Goal: Task Accomplishment & Management: Manage account settings

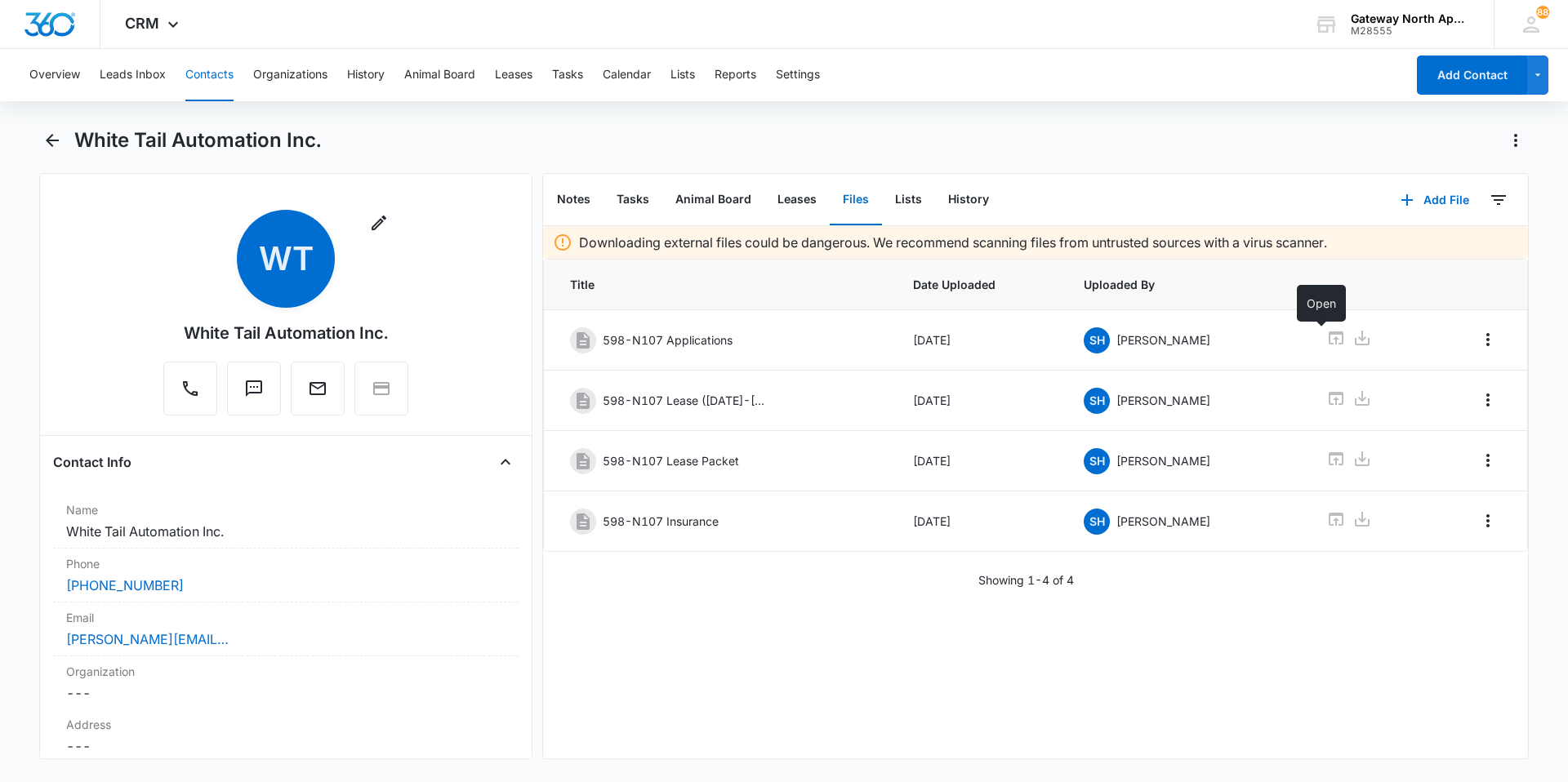
scroll to position [82, 0]
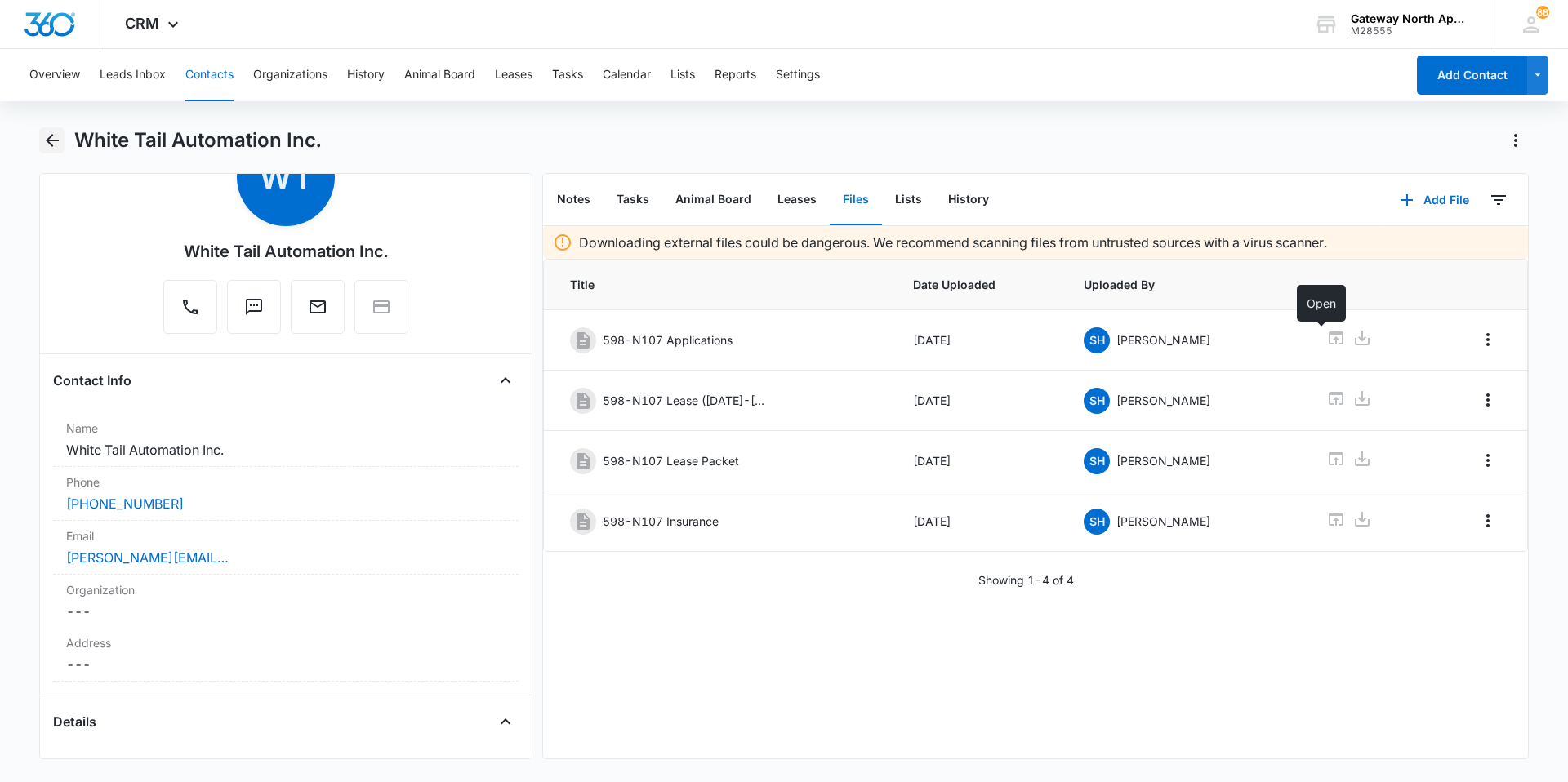
click at [42, 137] on icon "Back" at bounding box center [51, 140] width 19 height 19
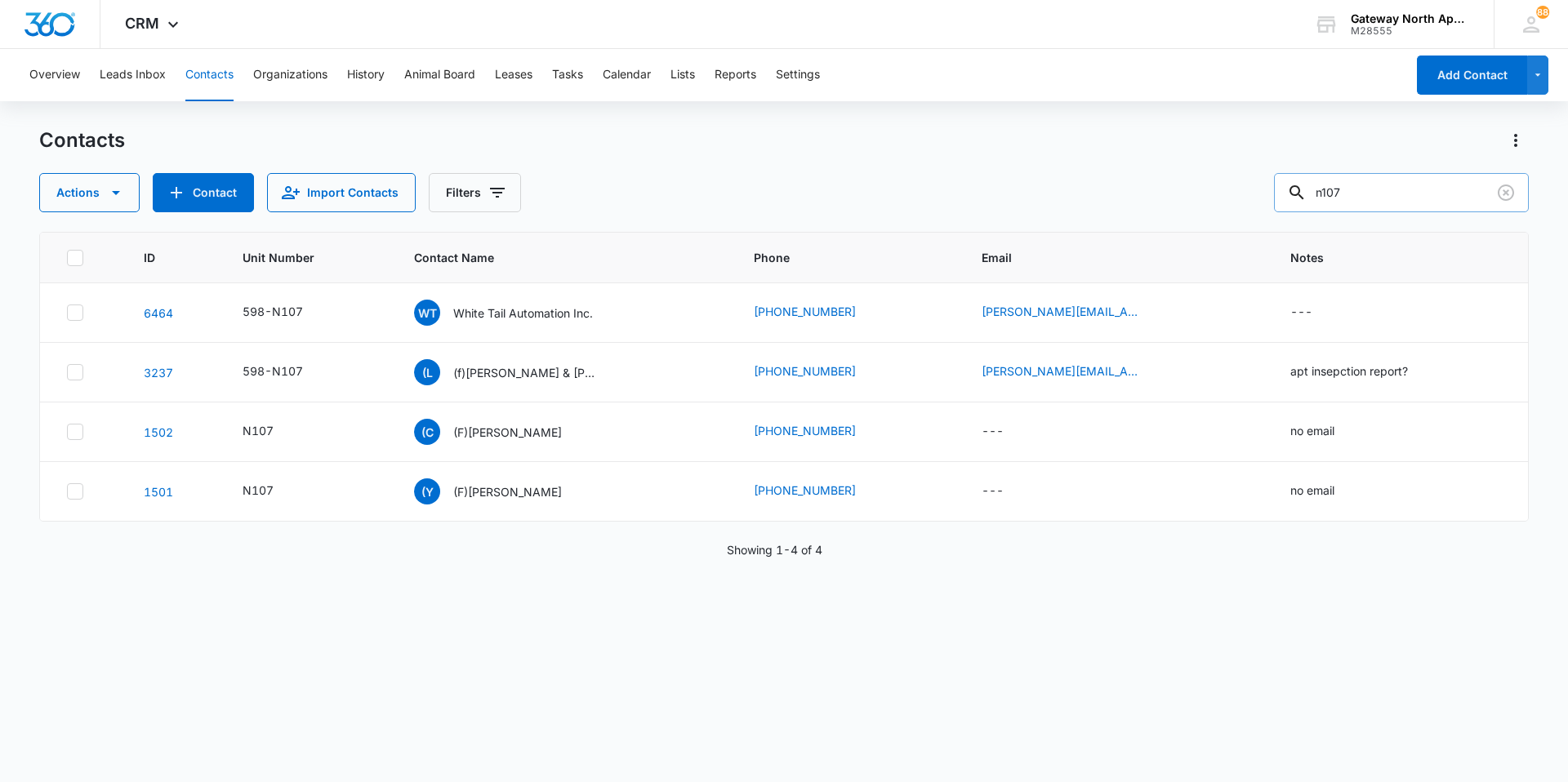
click at [1389, 194] on input "n107" at bounding box center [1401, 192] width 254 height 40
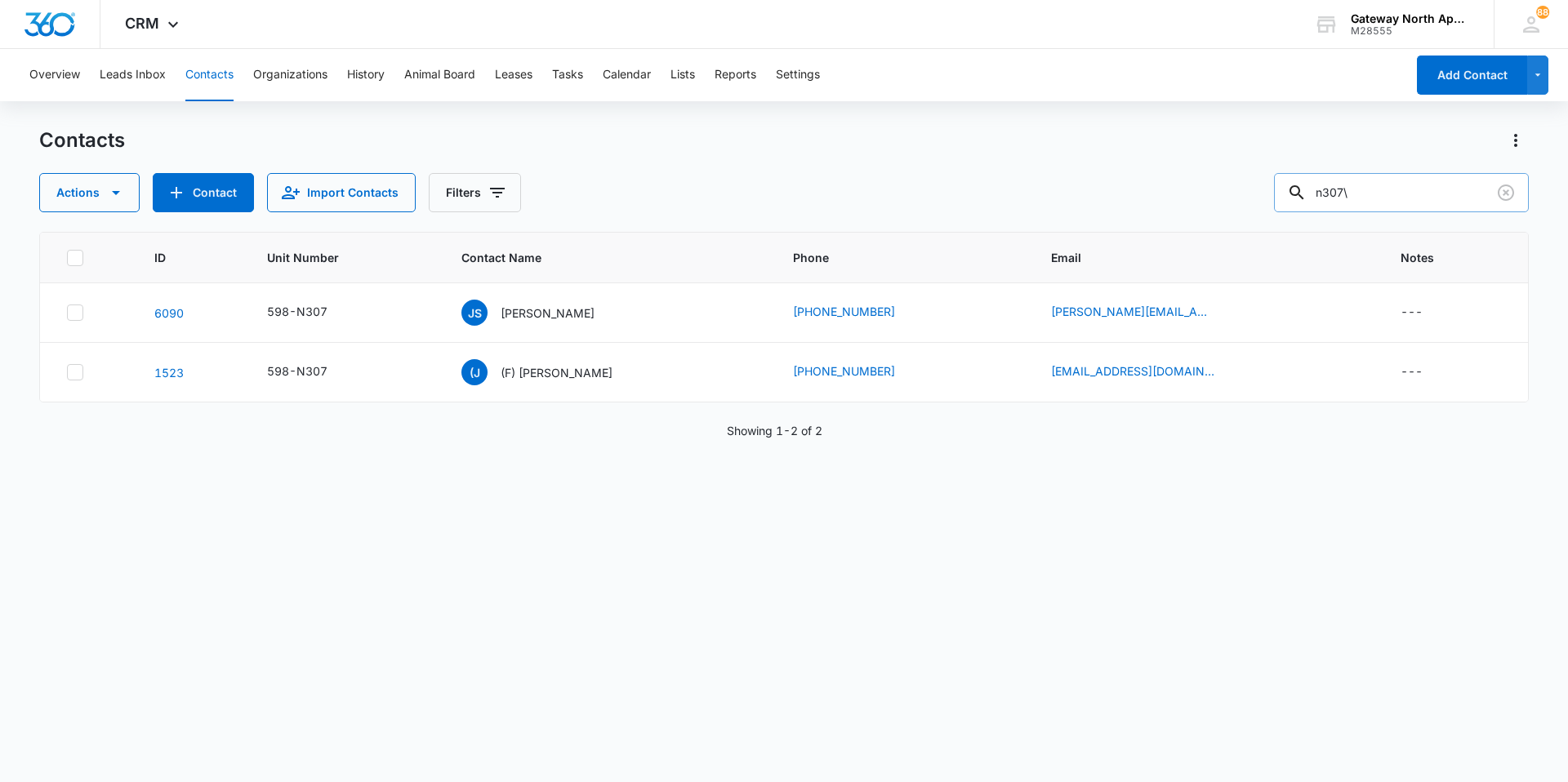
type input "n307"
click at [307, 310] on div "598-N307" at bounding box center [297, 312] width 61 height 17
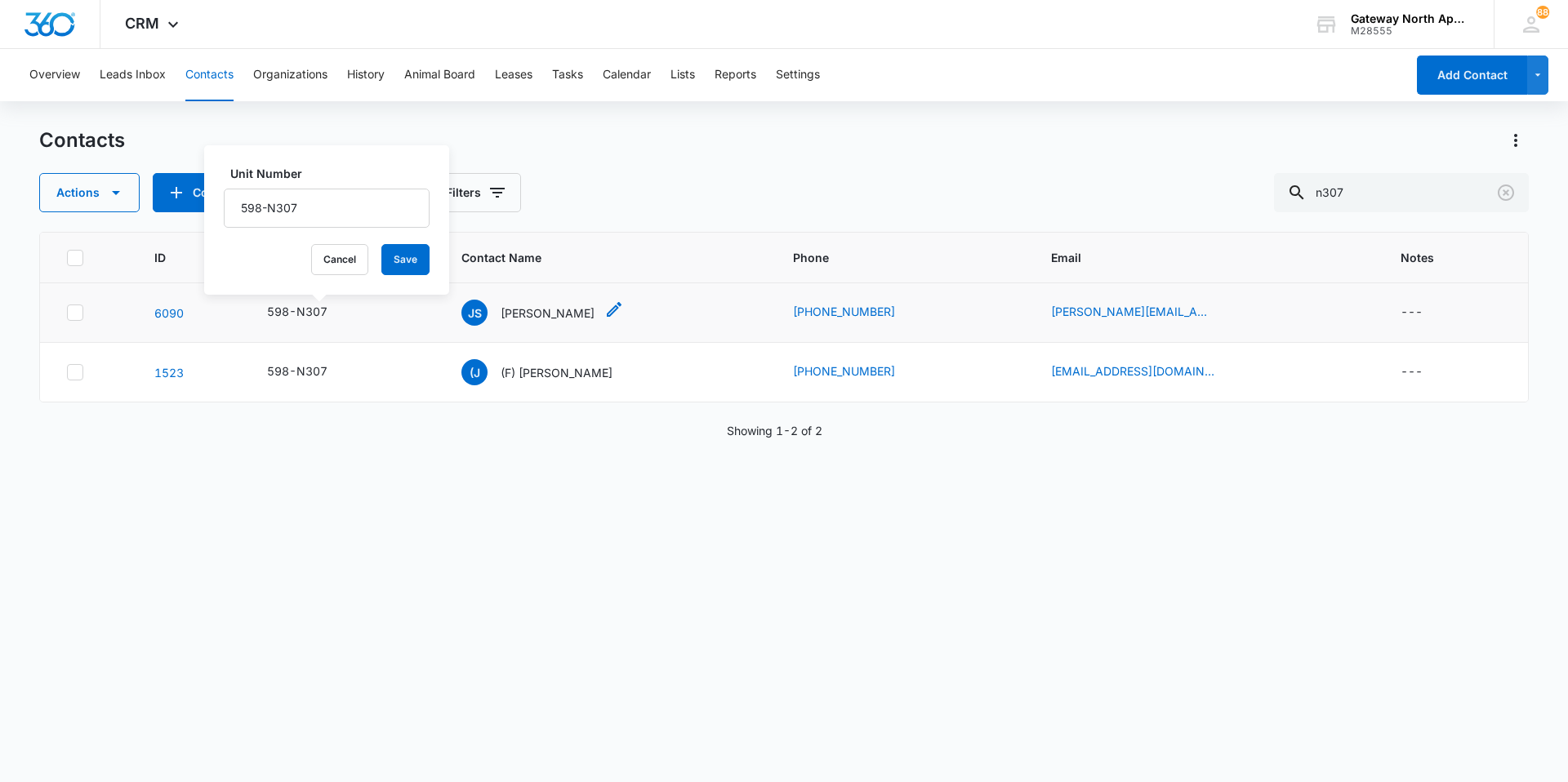
click at [542, 314] on p "[PERSON_NAME]" at bounding box center [547, 313] width 94 height 17
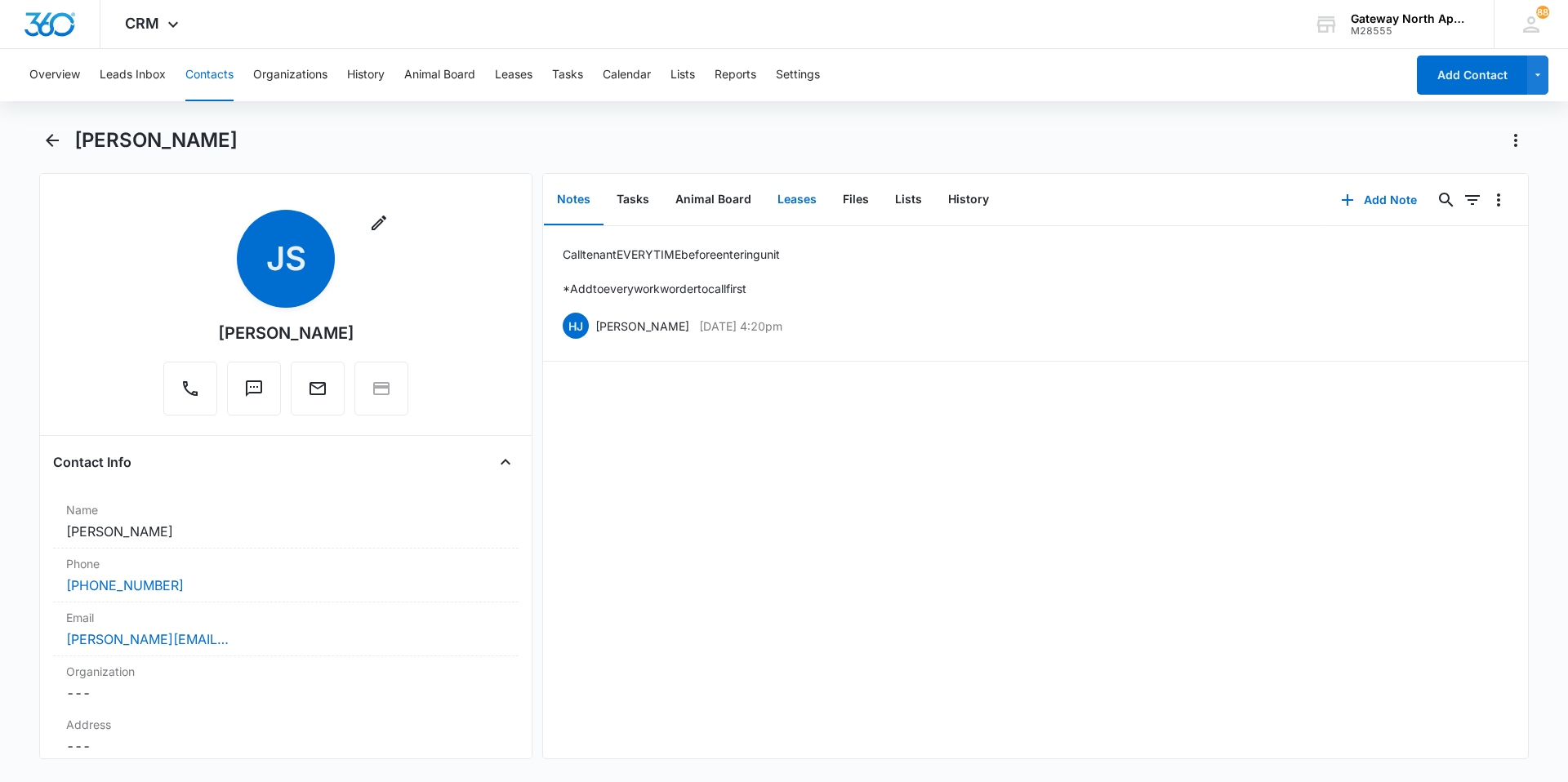
click at [805, 200] on button "Leases" at bounding box center [797, 200] width 66 height 51
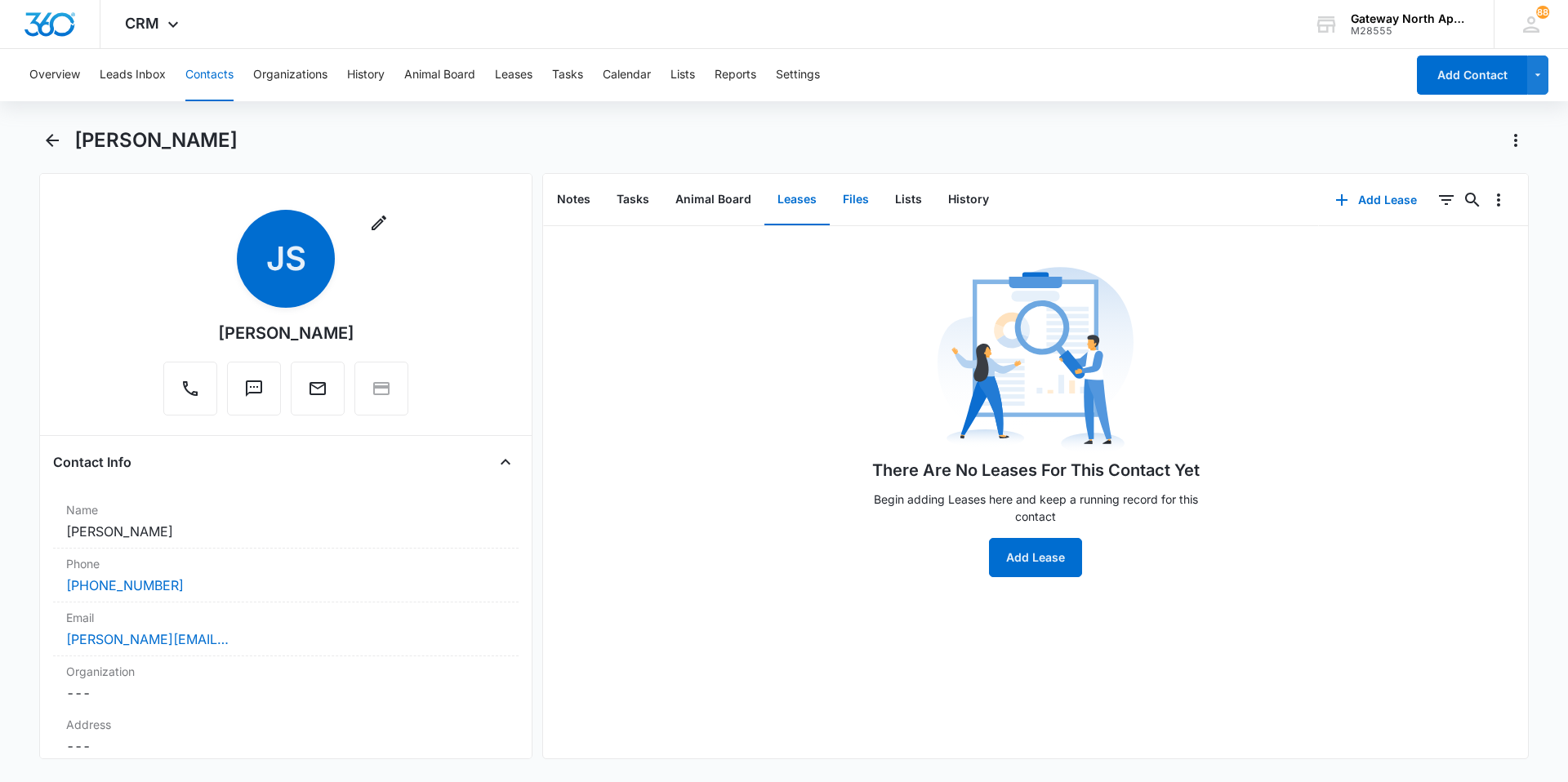
click at [838, 200] on button "Files" at bounding box center [856, 200] width 52 height 51
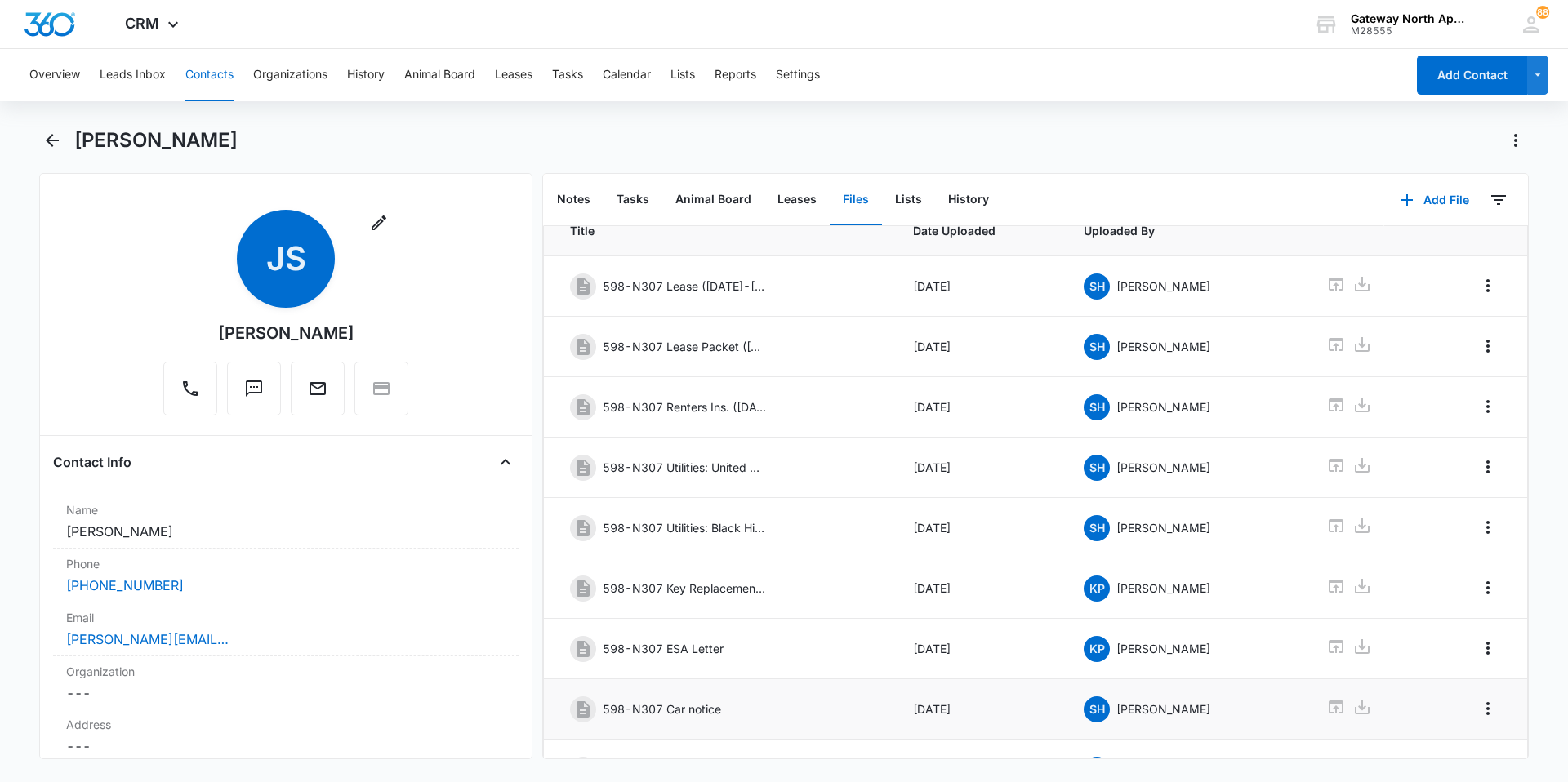
scroll to position [145, 0]
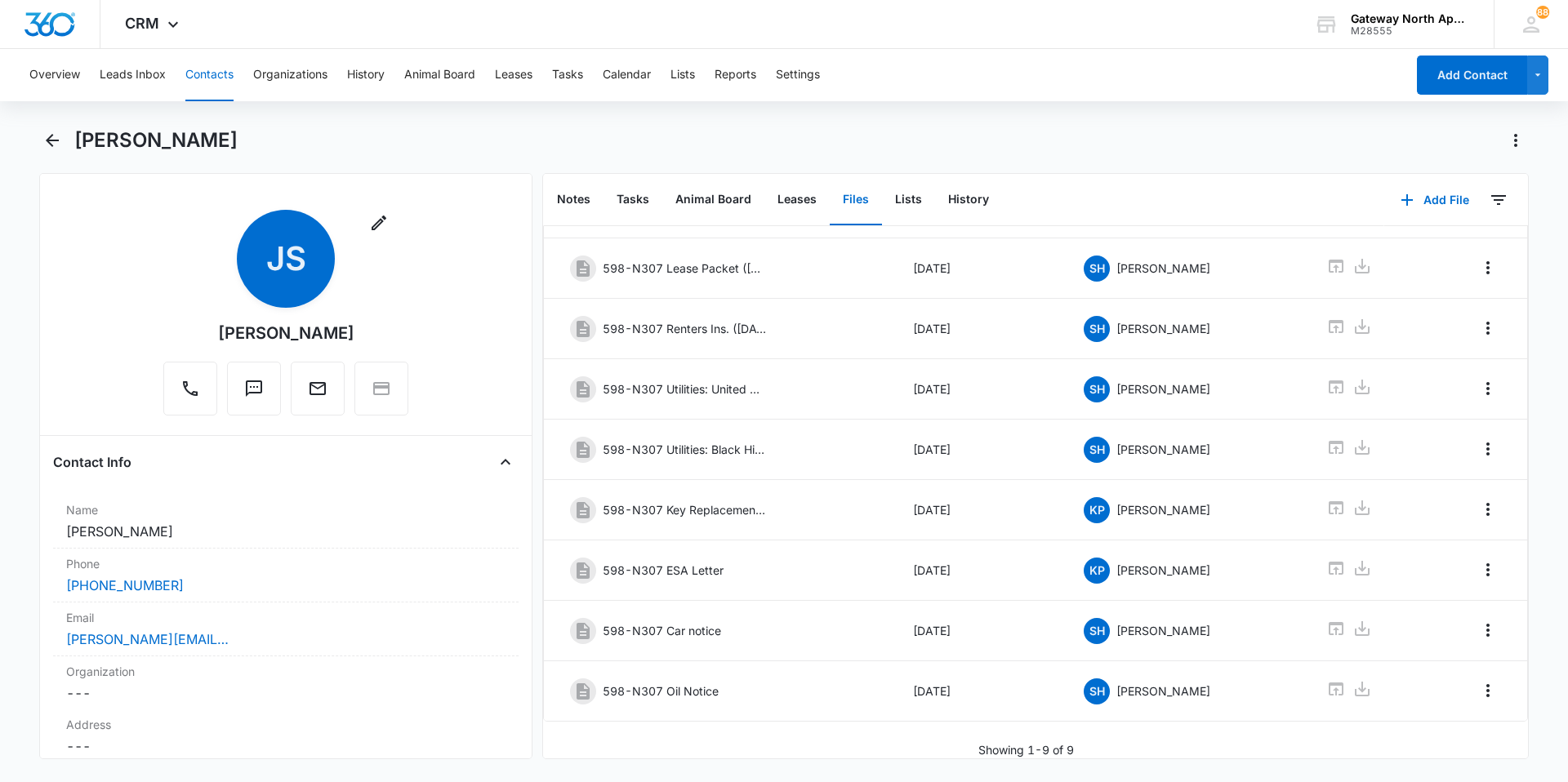
click at [859, 200] on button "Files" at bounding box center [856, 200] width 52 height 51
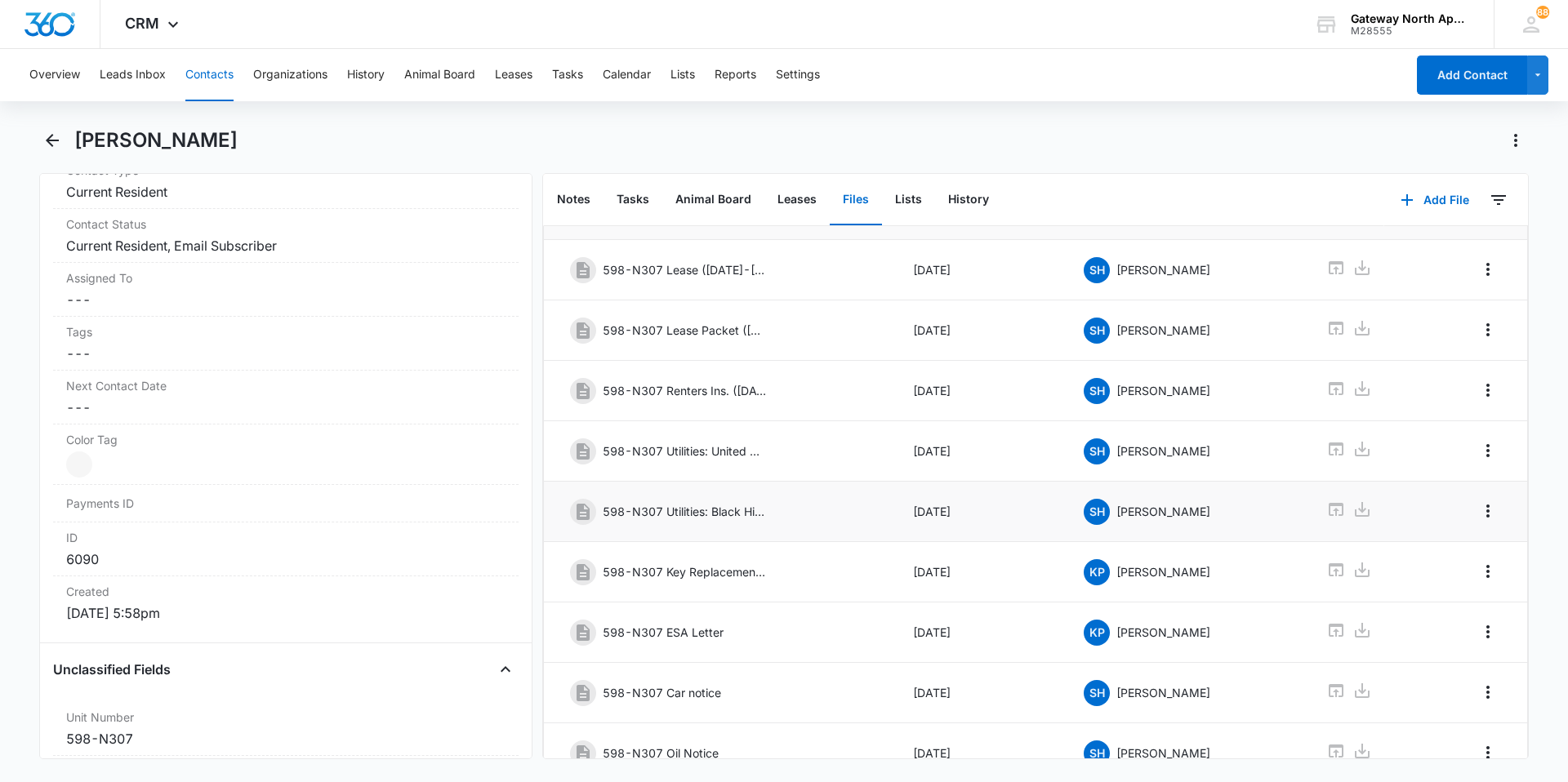
scroll to position [0, 0]
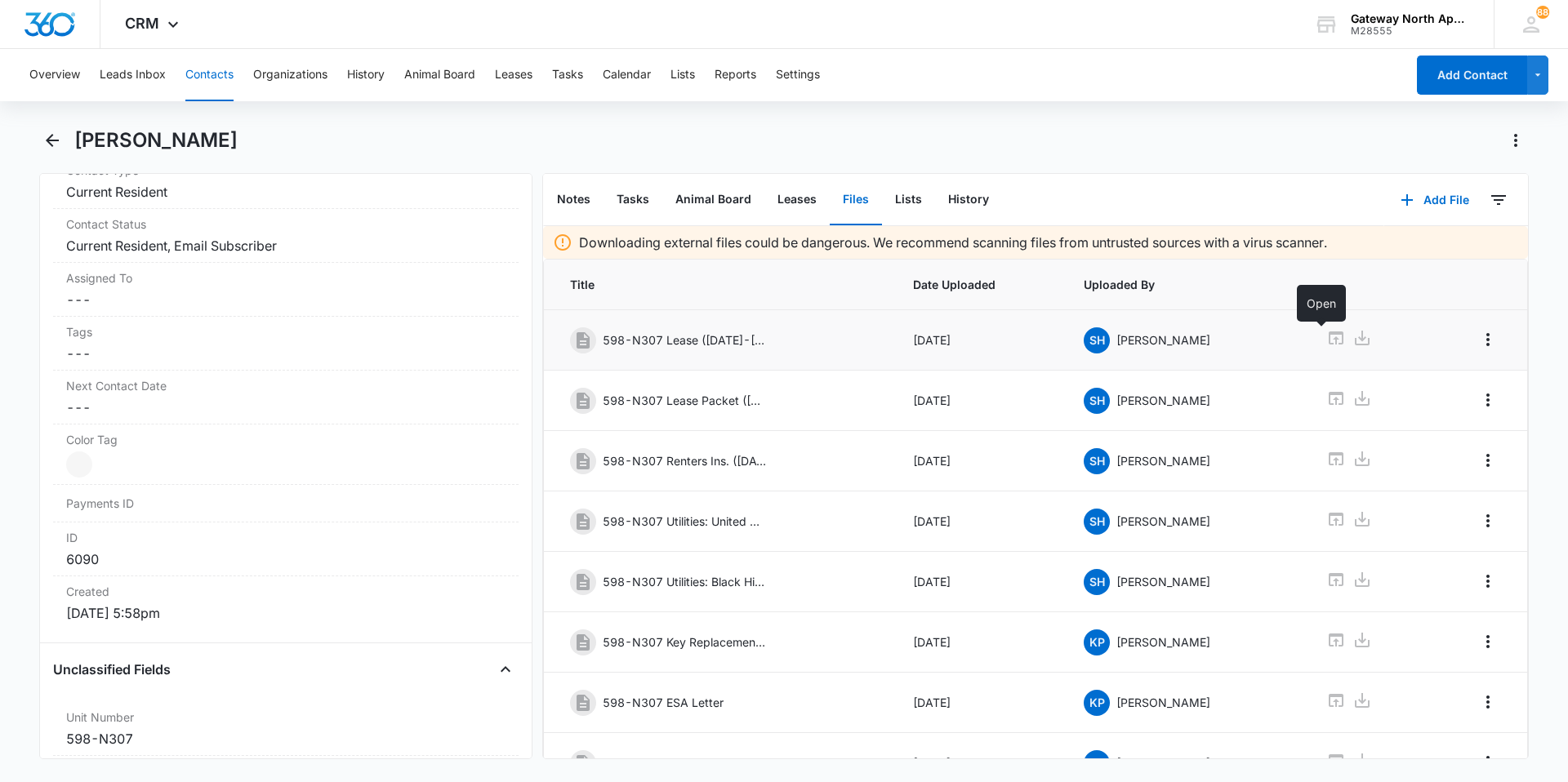
click at [1329, 340] on icon at bounding box center [1335, 338] width 14 height 13
click at [1352, 339] on icon at bounding box center [1362, 338] width 19 height 19
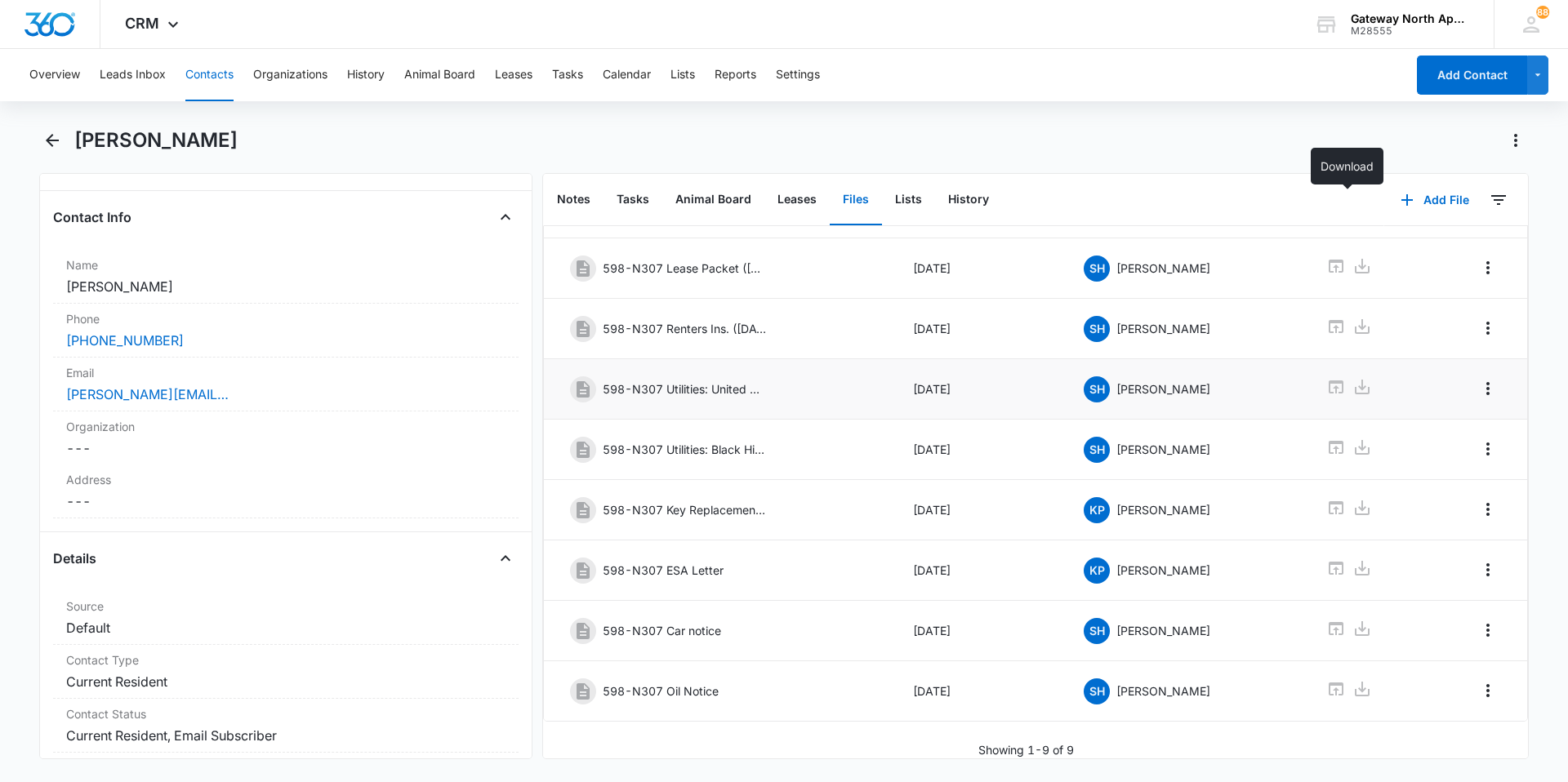
scroll to position [145, 0]
click at [191, 399] on link "[PERSON_NAME][EMAIL_ADDRESS][DOMAIN_NAME]" at bounding box center [147, 394] width 163 height 19
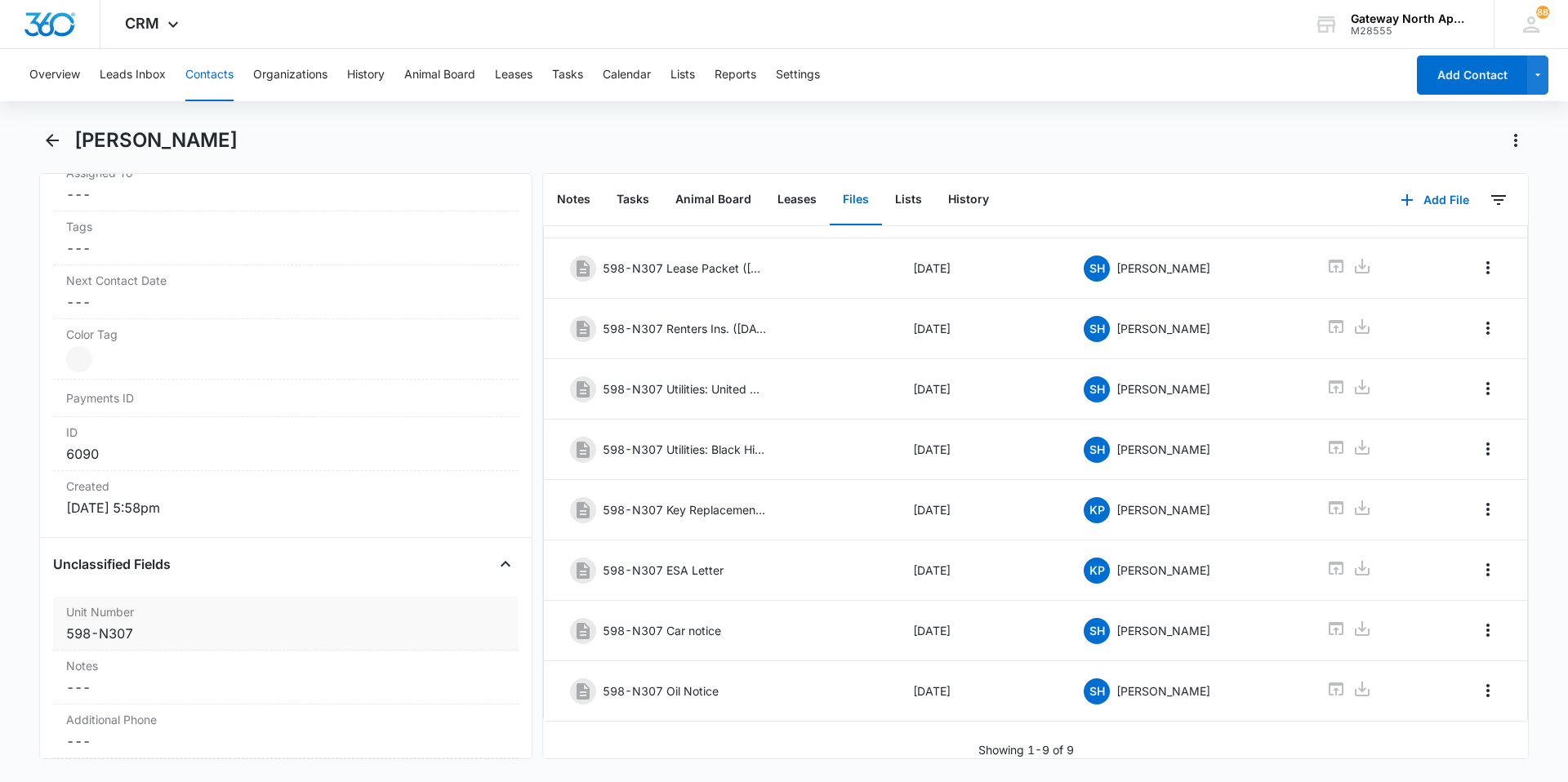
scroll to position [817, 0]
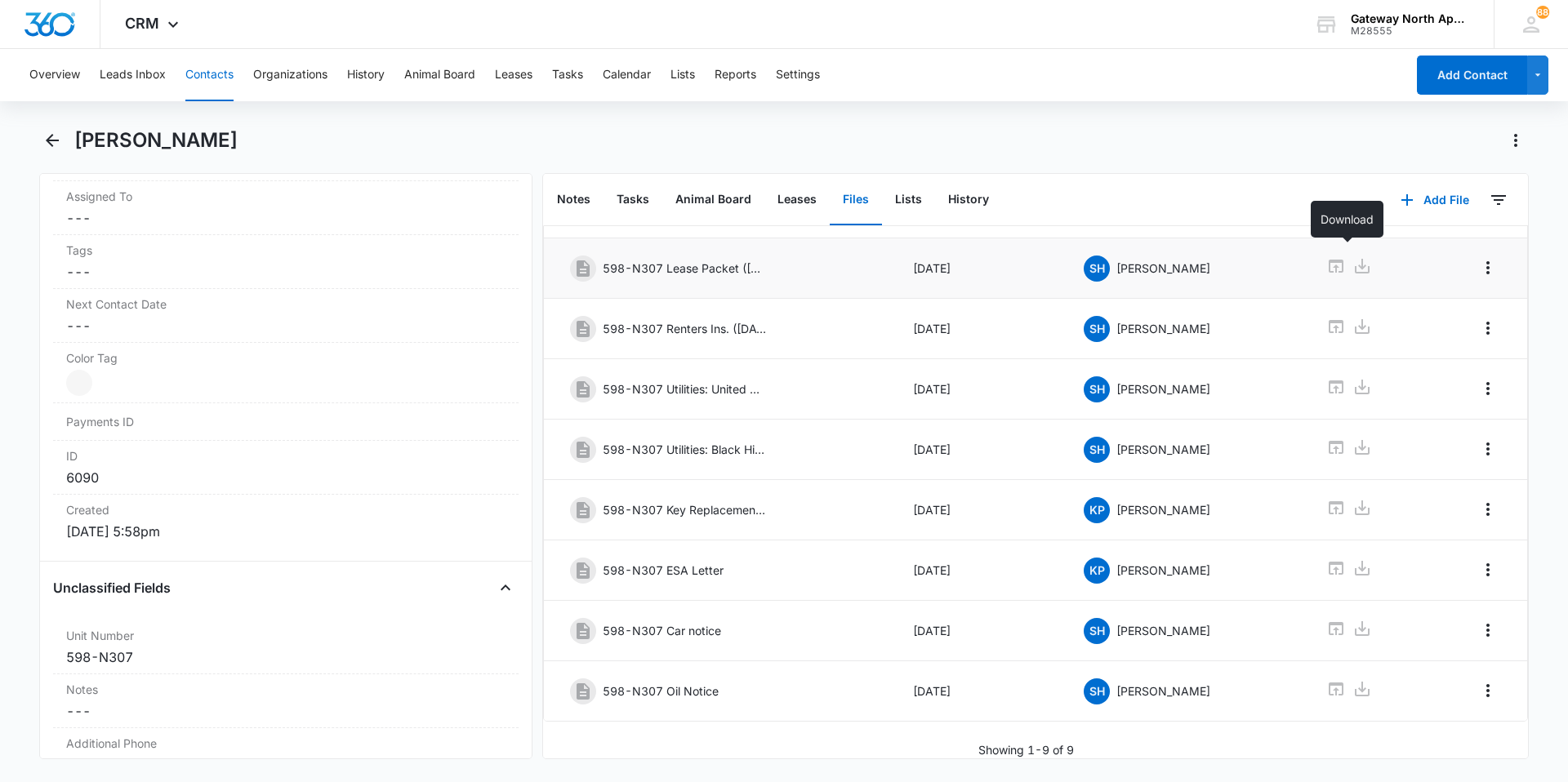
click at [1355, 259] on icon at bounding box center [1362, 265] width 14 height 14
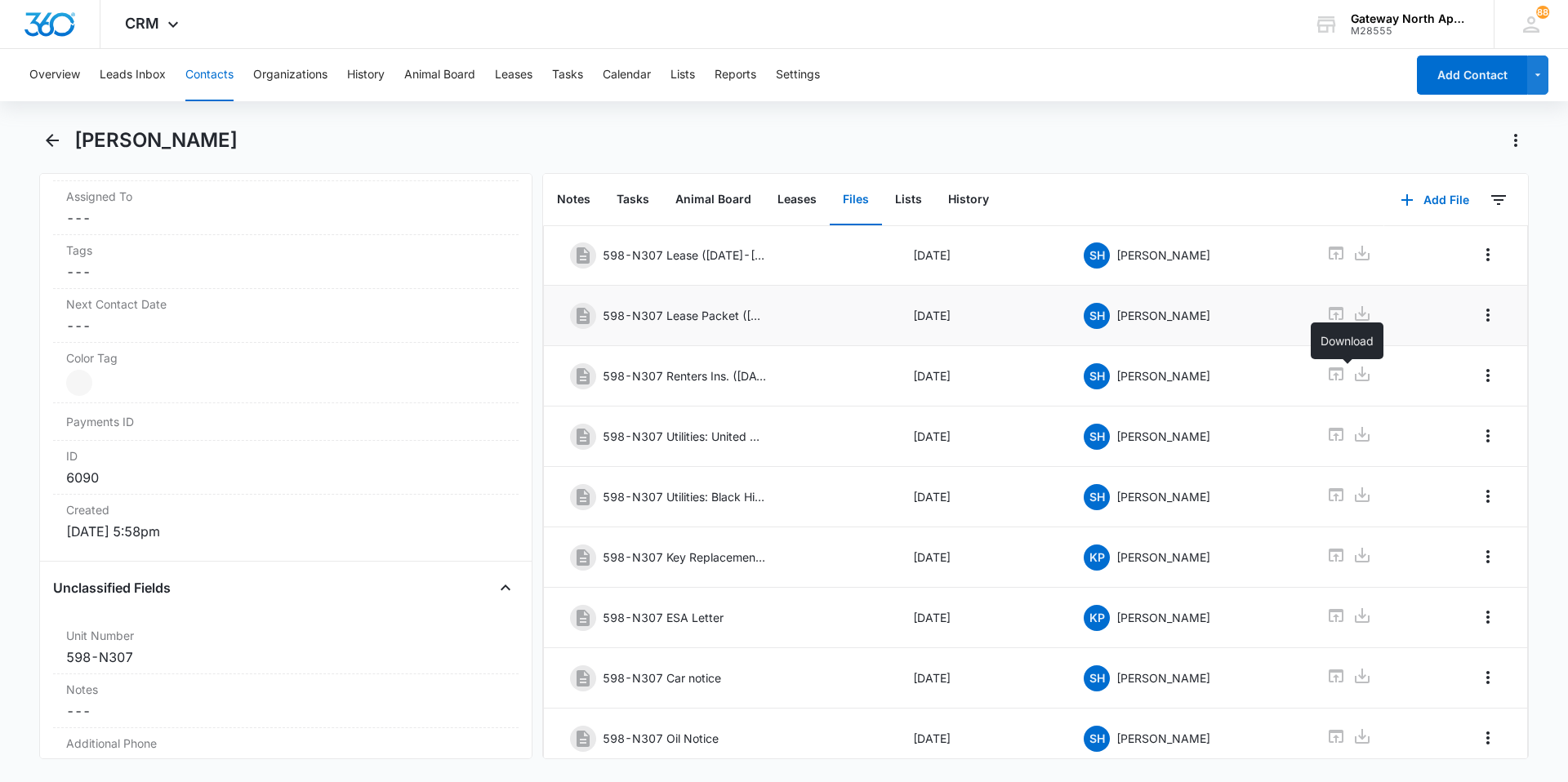
scroll to position [0, 0]
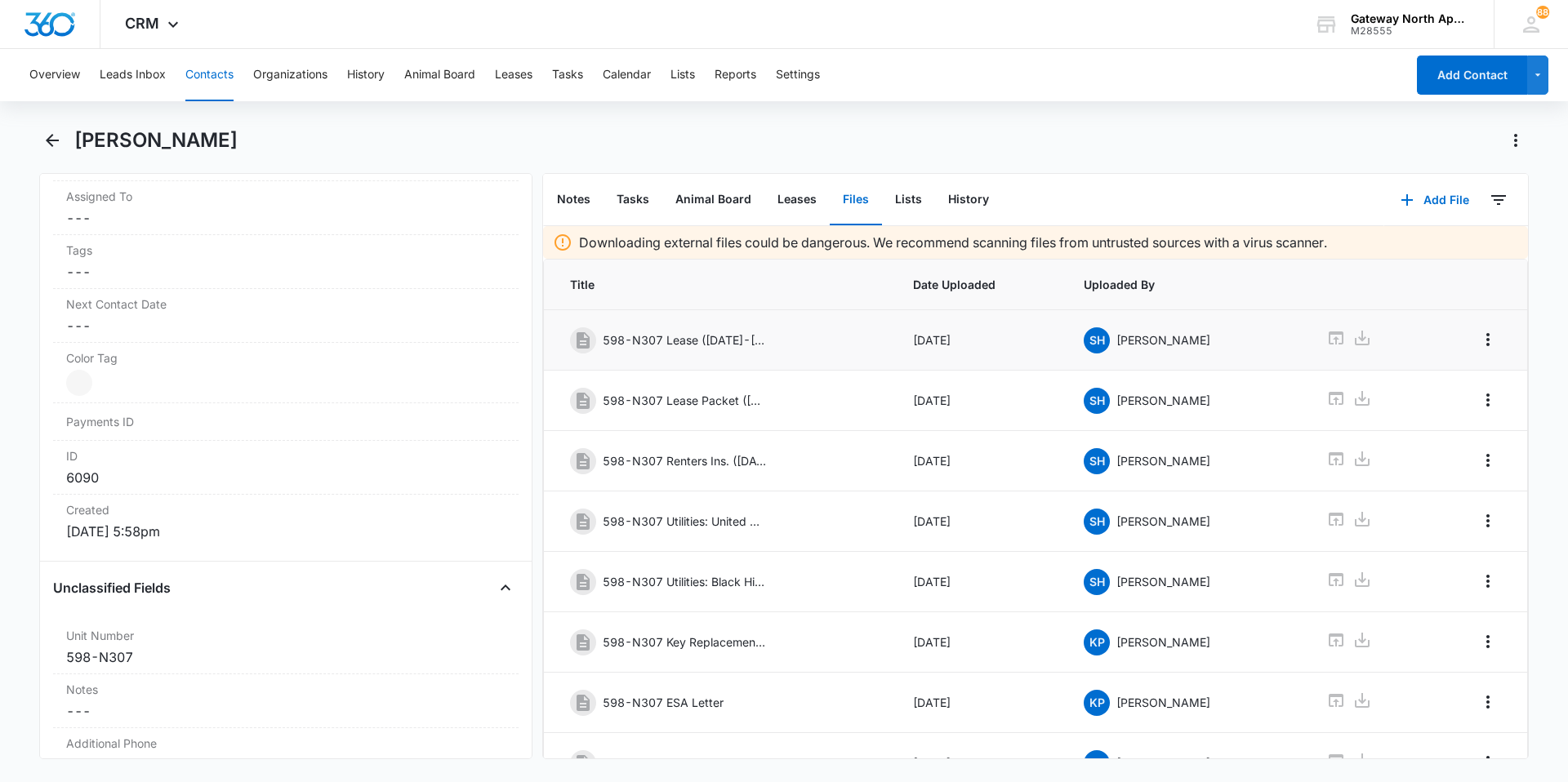
click at [782, 335] on div "598-N307 Lease ([DATE]-[DATE])" at bounding box center [718, 340] width 297 height 26
click at [1326, 342] on icon at bounding box center [1335, 338] width 19 height 19
click at [1355, 340] on icon at bounding box center [1362, 337] width 14 height 14
click at [1352, 337] on icon at bounding box center [1362, 338] width 19 height 19
click at [1479, 335] on icon "Overflow Menu" at bounding box center [1487, 339] width 19 height 19
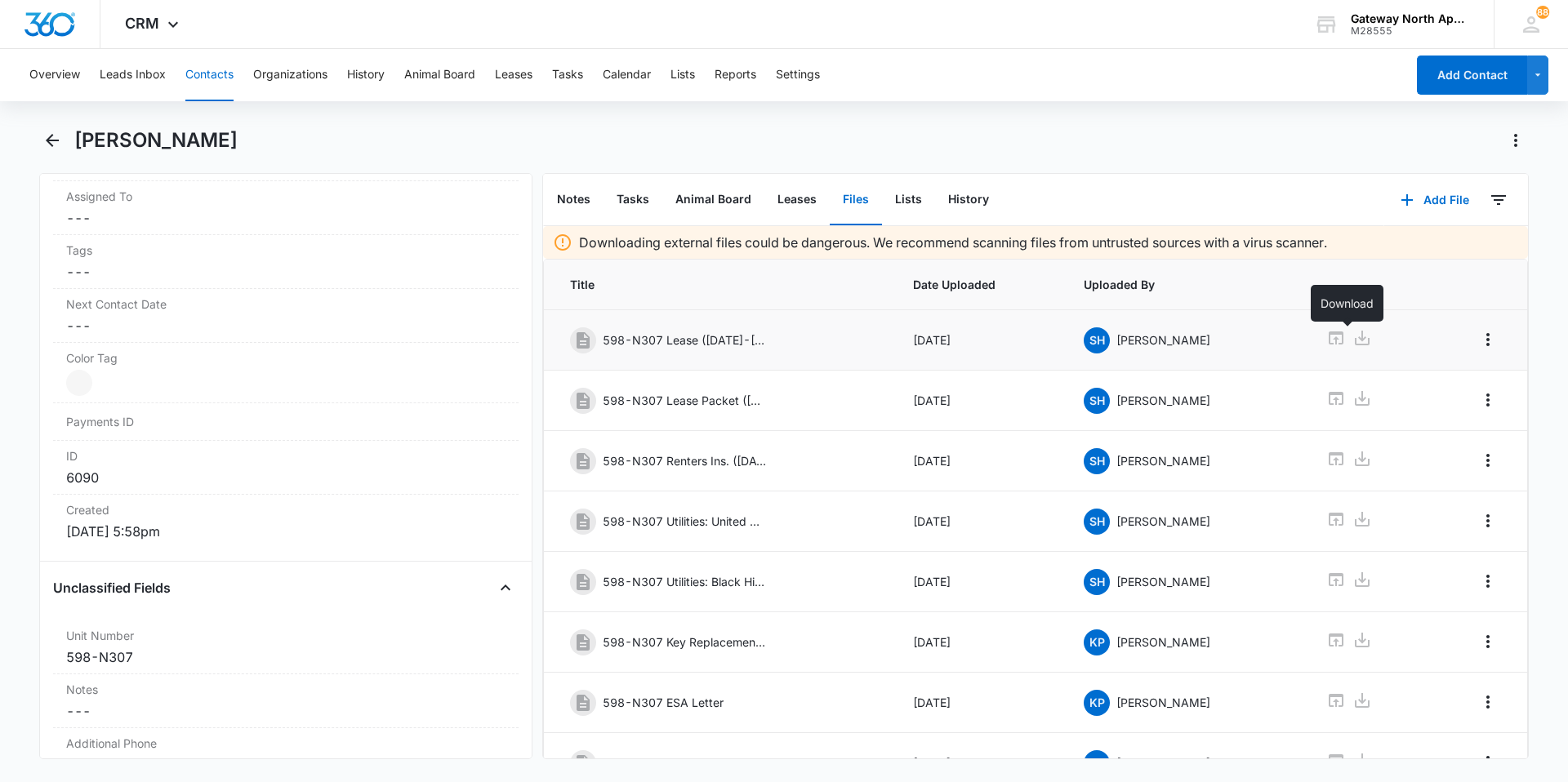
click at [1352, 338] on icon at bounding box center [1362, 338] width 19 height 19
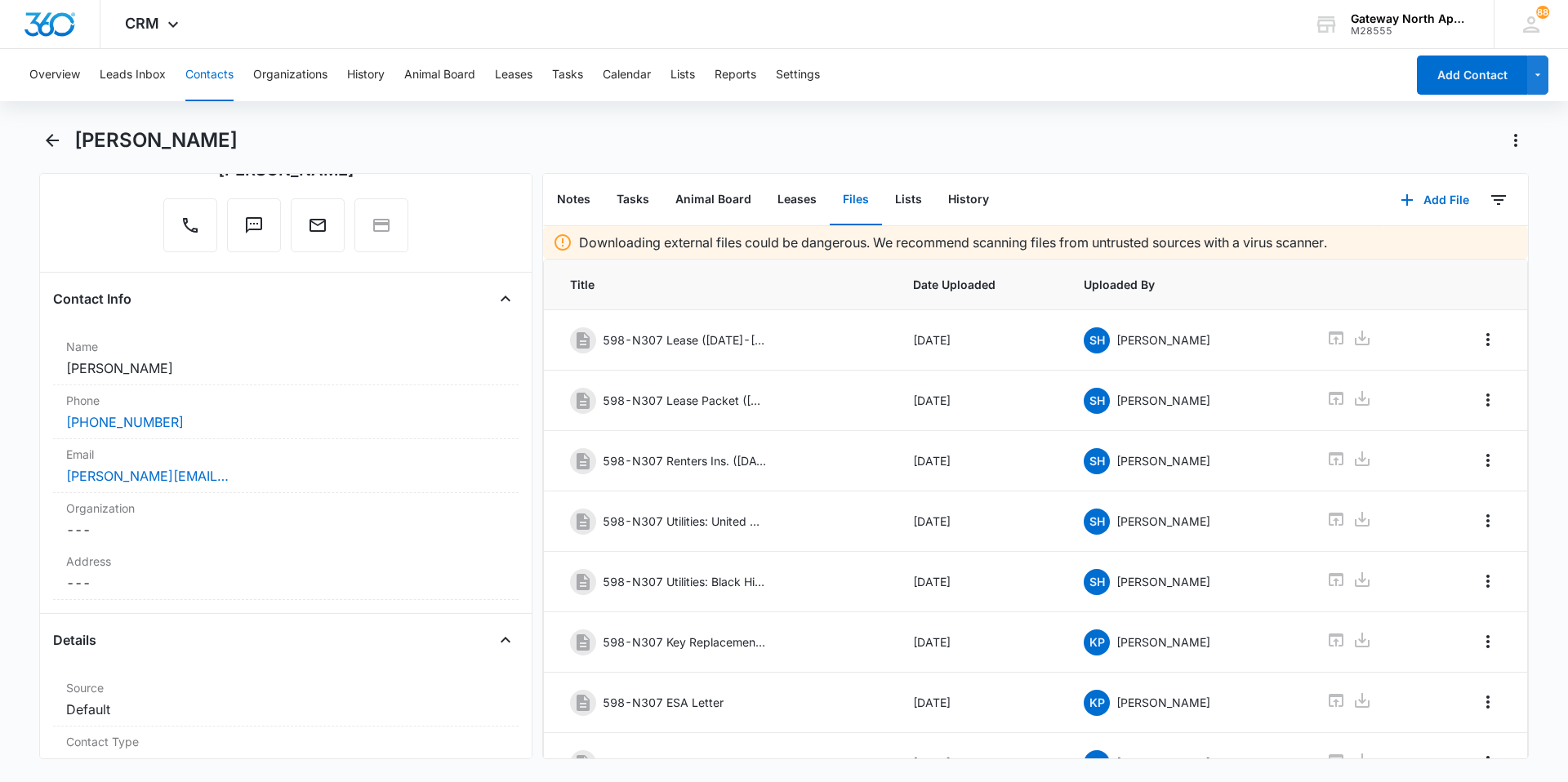
scroll to position [82, 0]
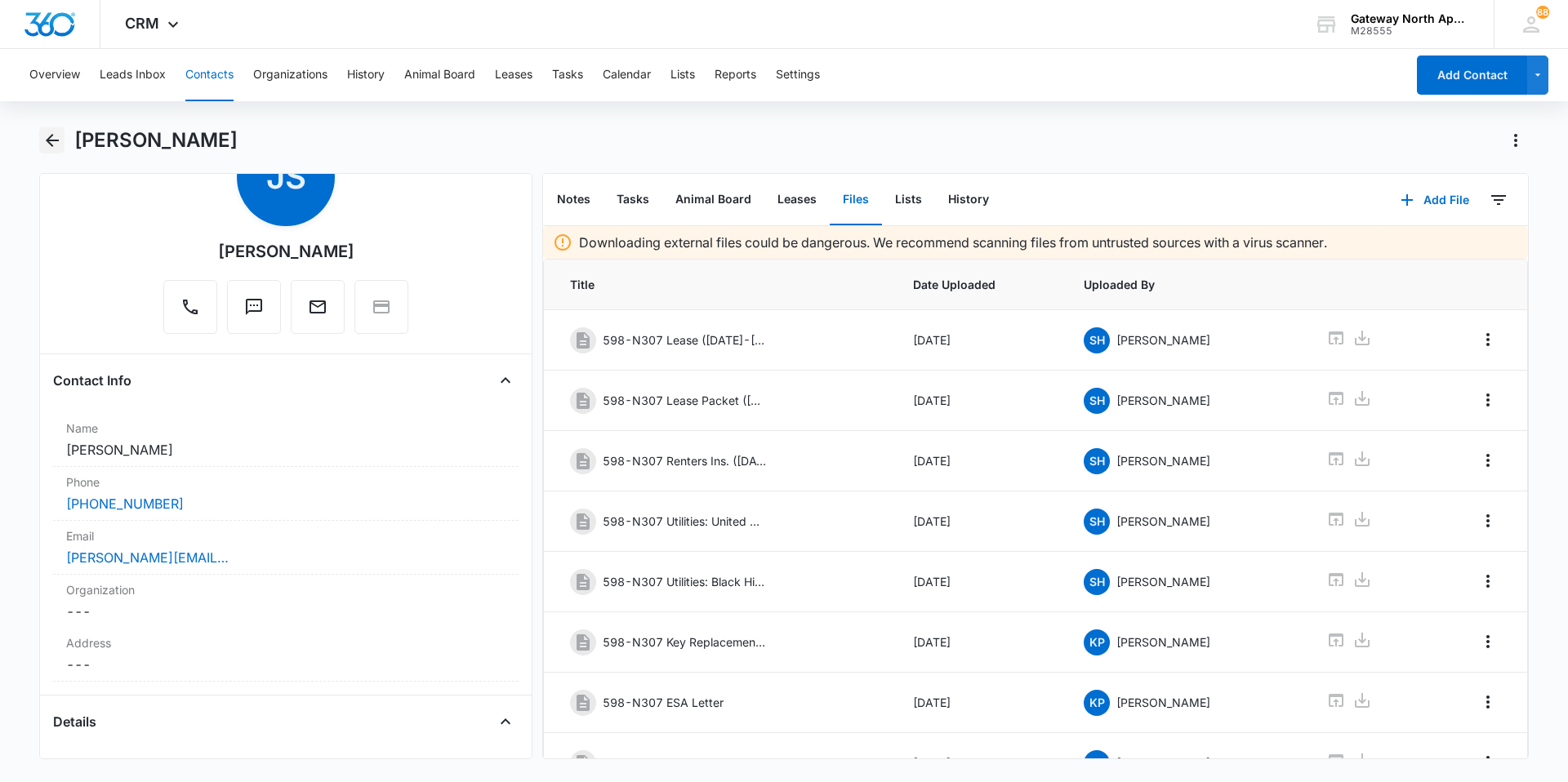
click at [47, 140] on icon "Back" at bounding box center [52, 141] width 13 height 13
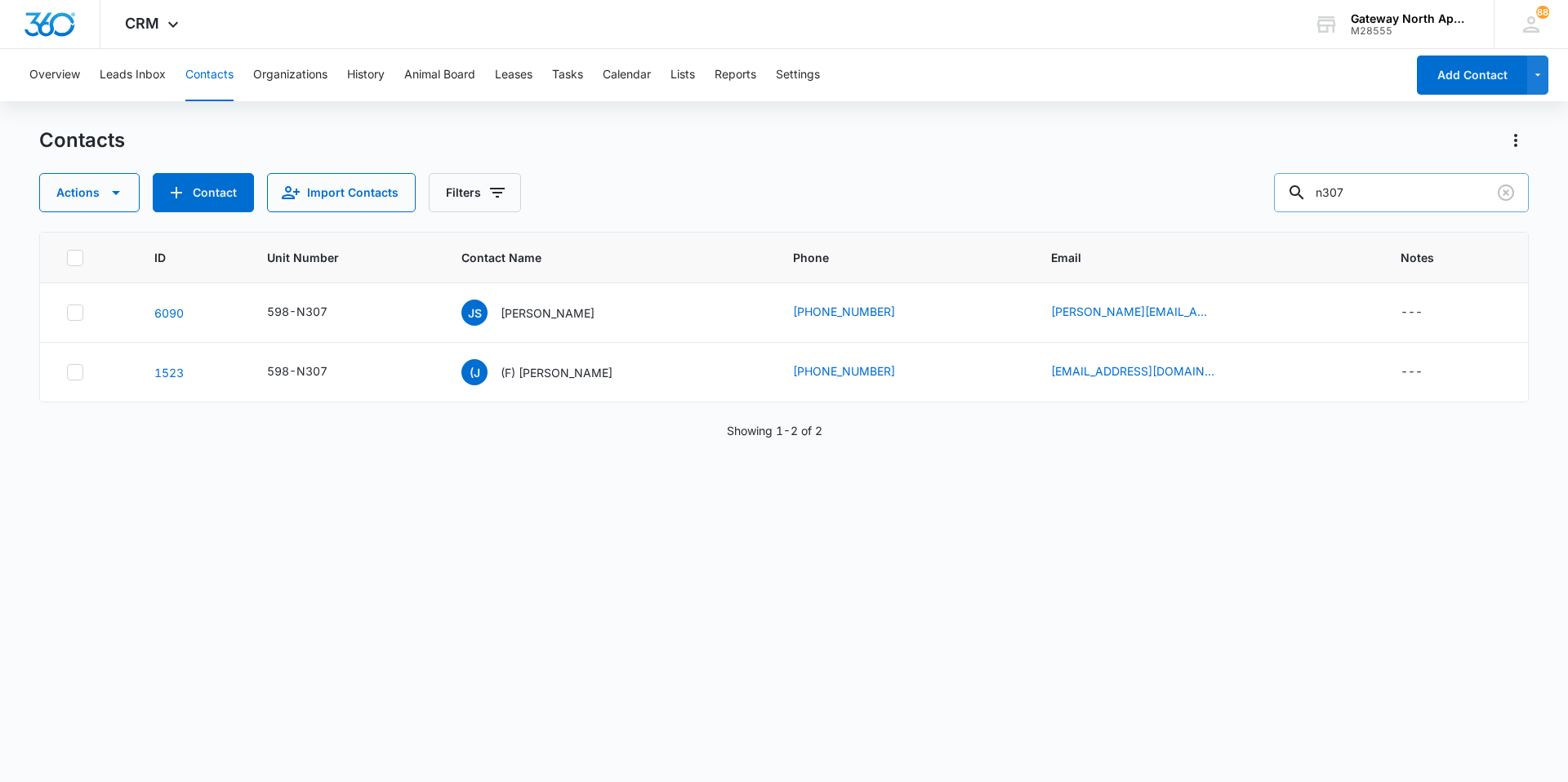
click at [1461, 181] on input "n307" at bounding box center [1401, 192] width 254 height 40
type input "n"
type input "n107"
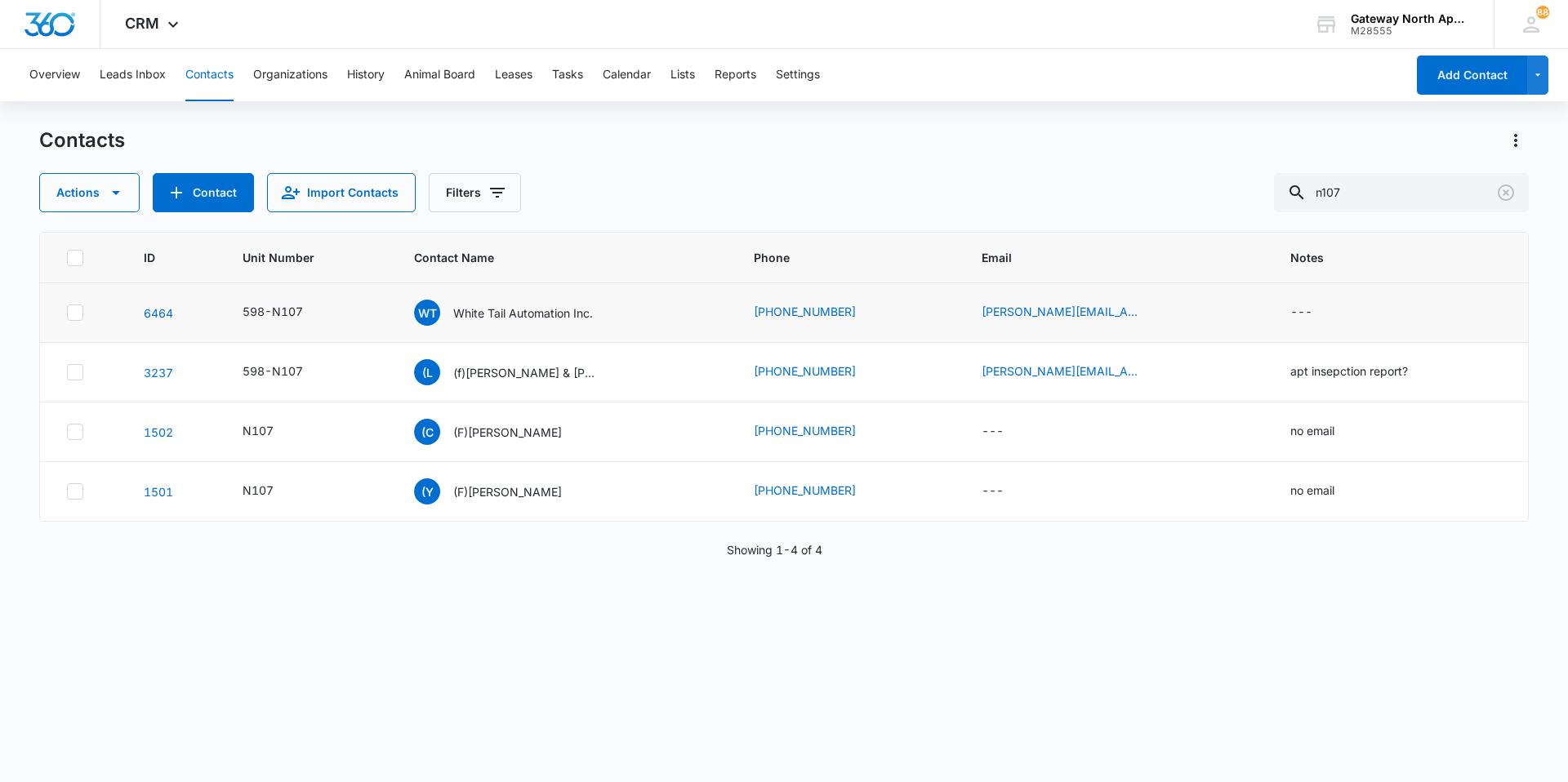
click at [499, 299] on td "[PERSON_NAME] Tail Automation Inc." at bounding box center [564, 313] width 340 height 60
click at [508, 311] on p "White Tail Automation Inc." at bounding box center [523, 313] width 140 height 17
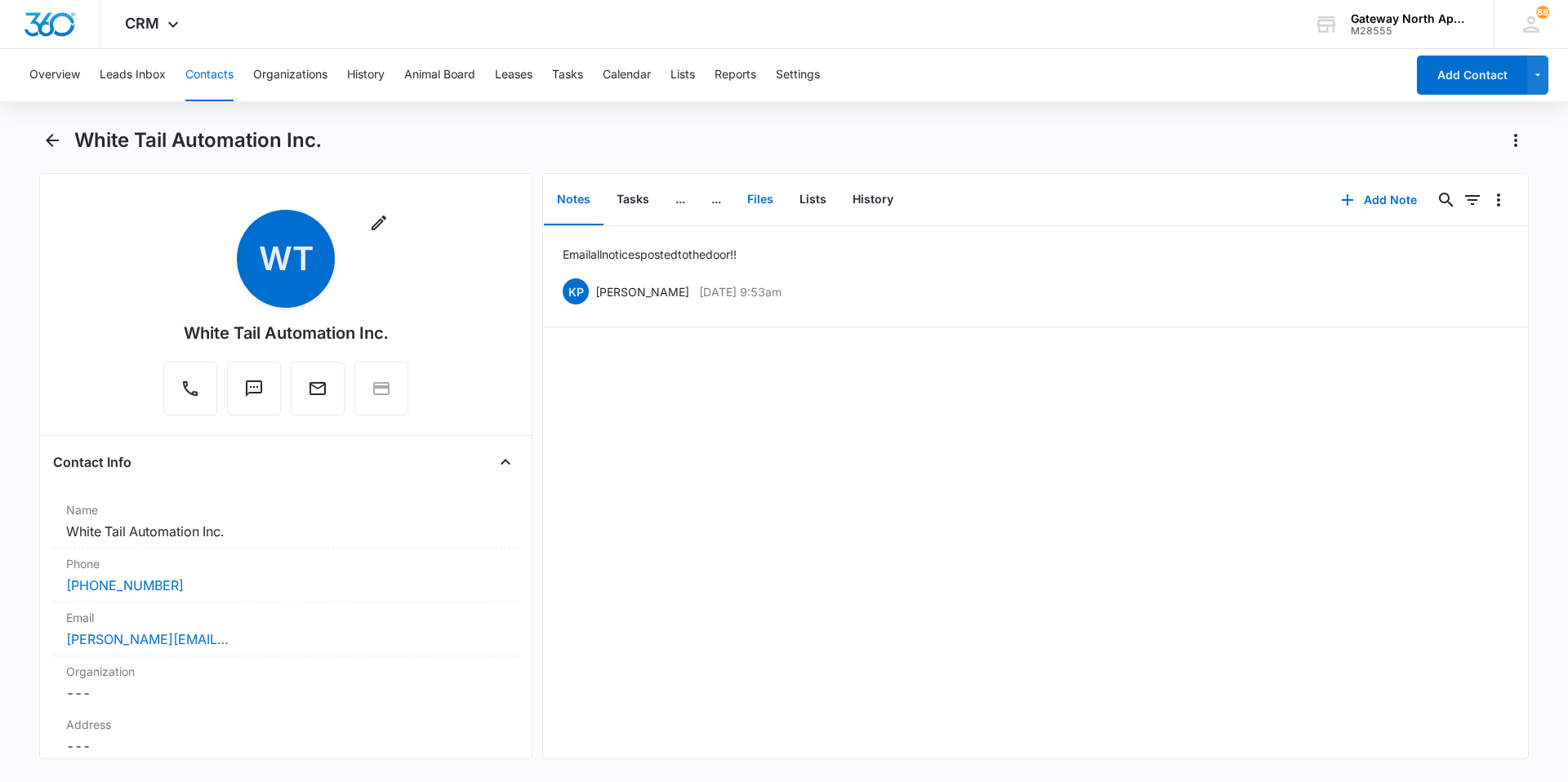
click at [747, 201] on button "Files" at bounding box center [760, 200] width 52 height 51
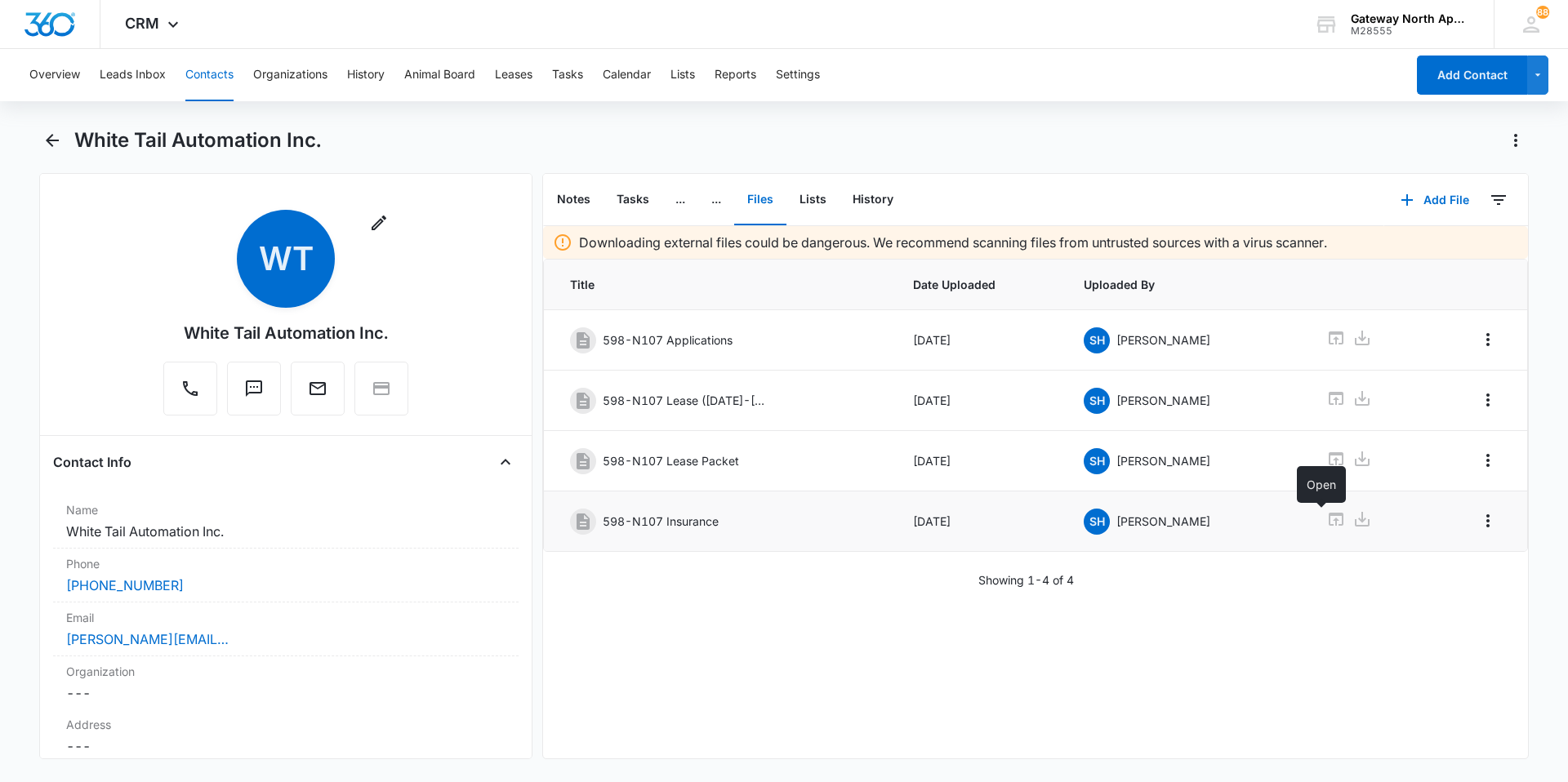
click at [1329, 514] on icon at bounding box center [1335, 520] width 14 height 13
click at [51, 139] on icon "Back" at bounding box center [51, 140] width 19 height 19
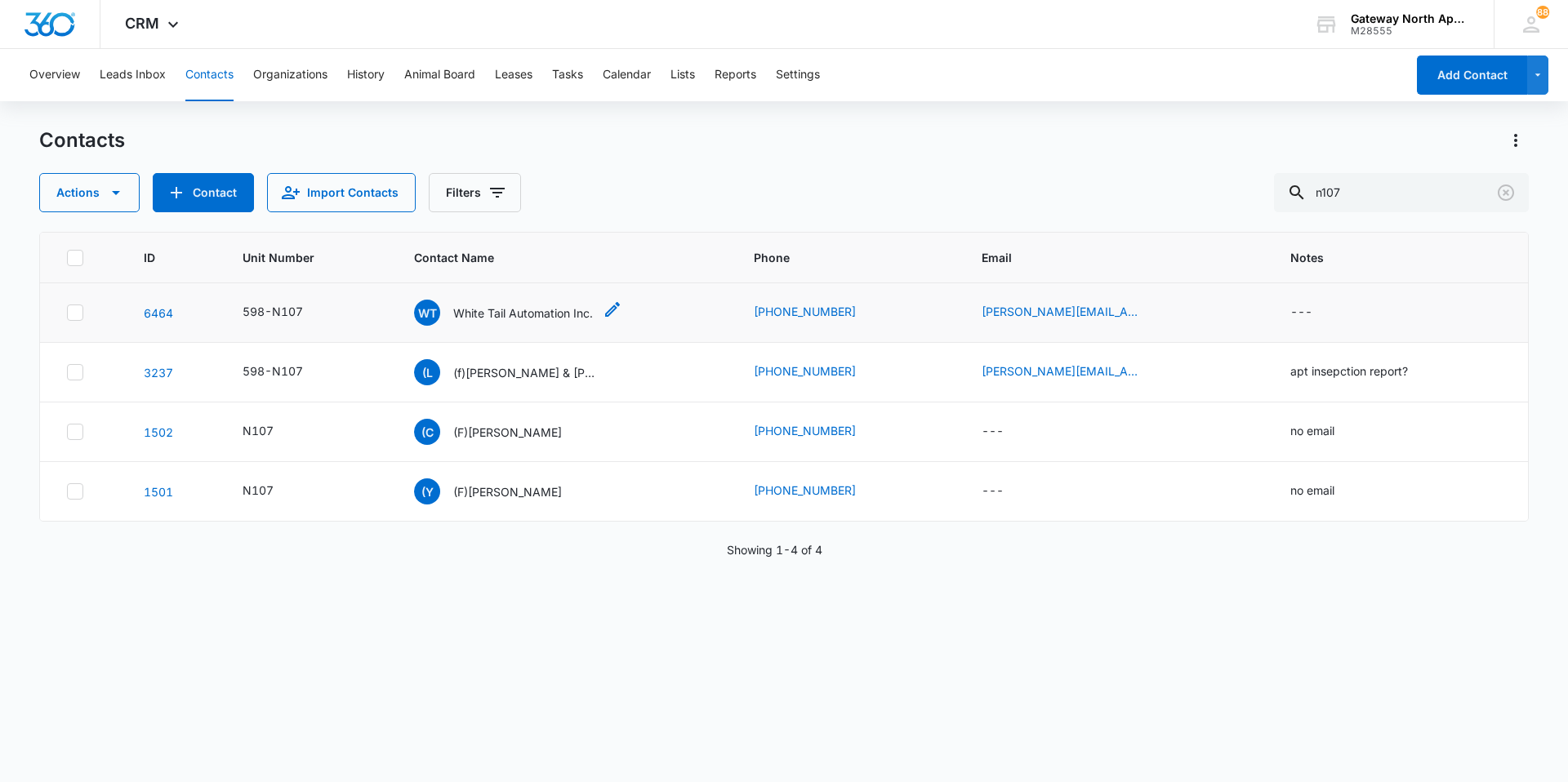
click at [521, 304] on p "White Tail Automation Inc." at bounding box center [523, 313] width 140 height 17
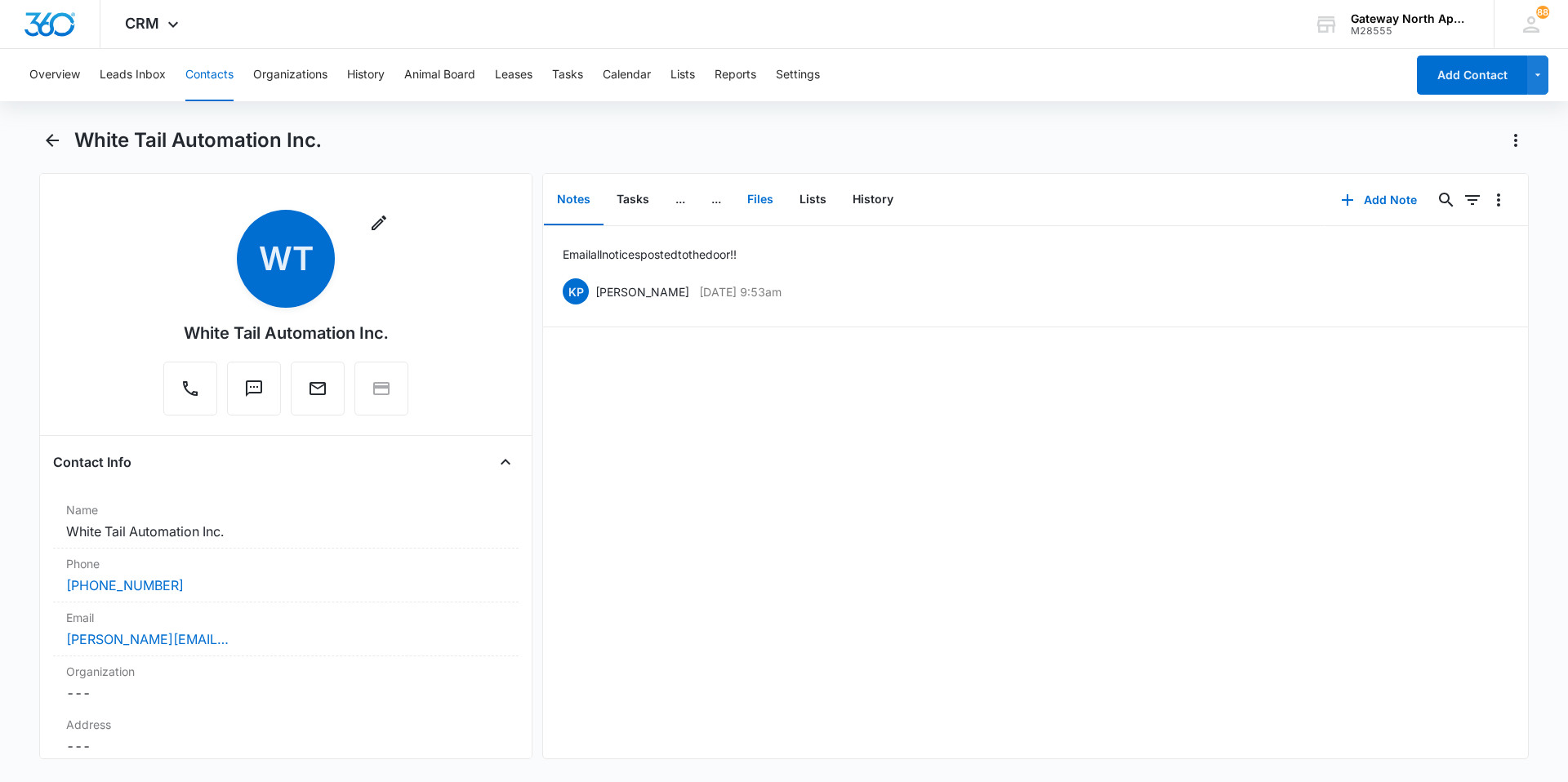
click at [761, 196] on button "Files" at bounding box center [760, 200] width 52 height 51
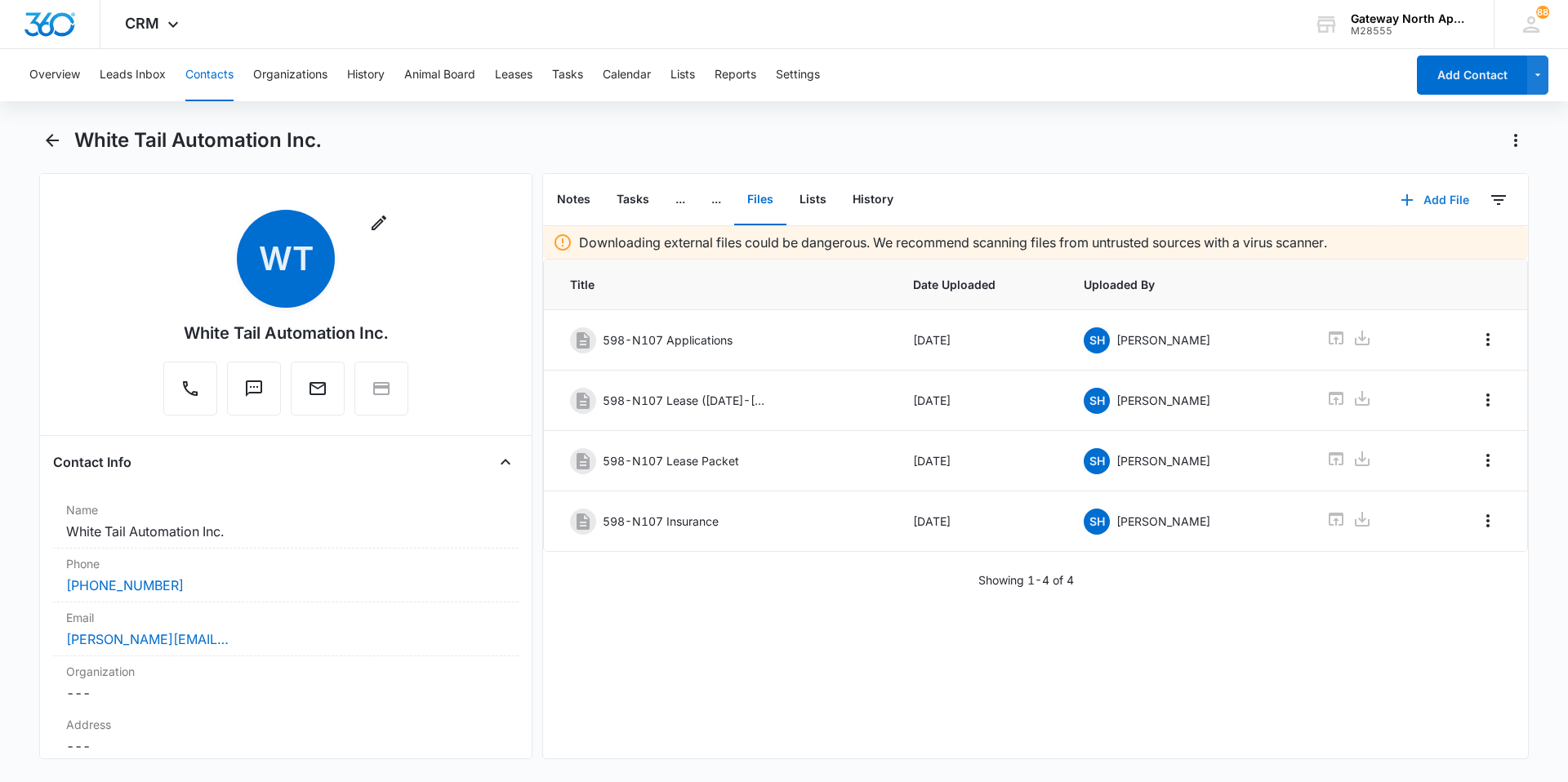
click at [1413, 190] on button "Add File" at bounding box center [1435, 200] width 101 height 40
click at [1415, 248] on div "Upload Files" at bounding box center [1413, 253] width 66 height 12
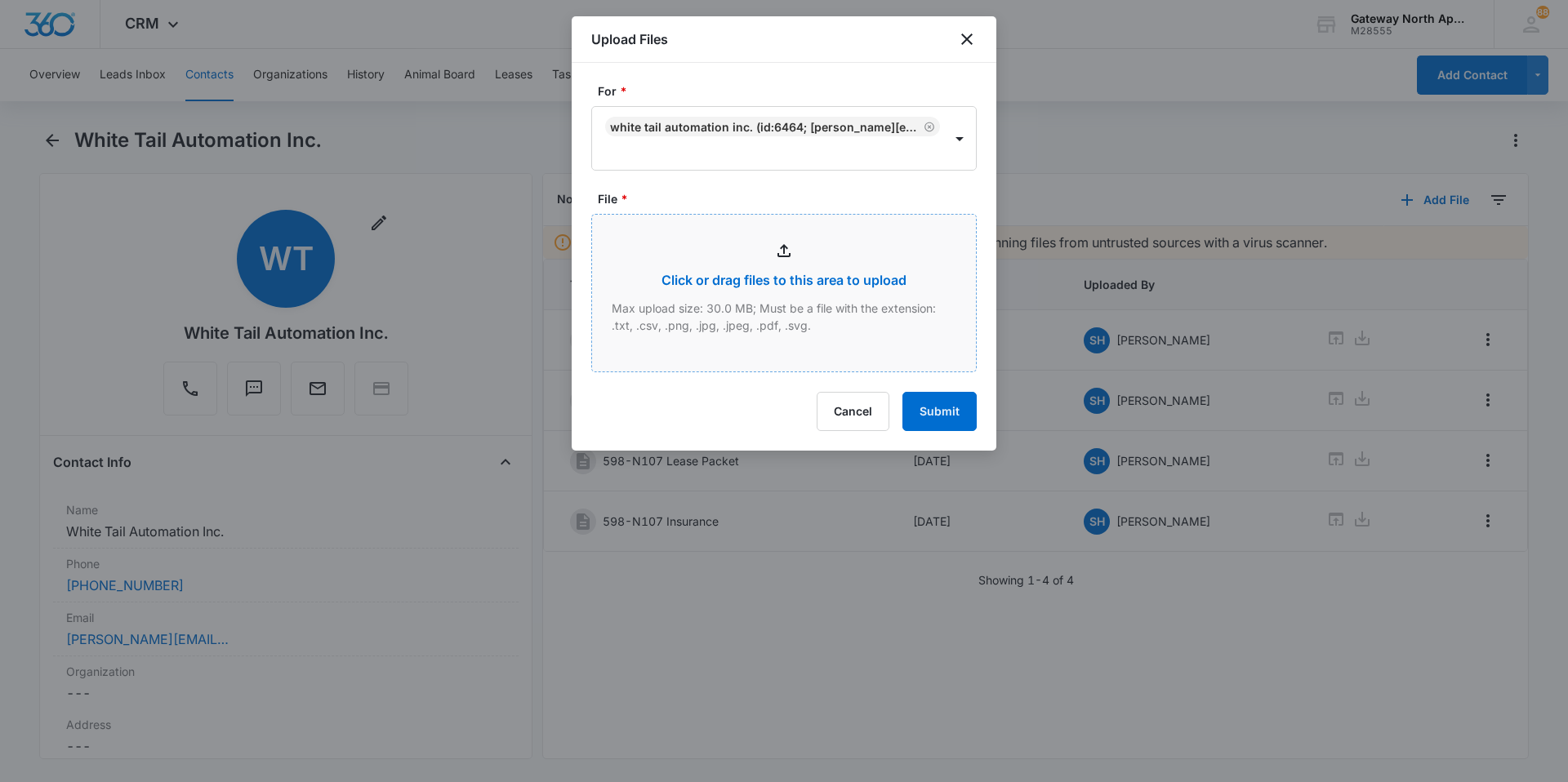
type input "C:\fakepath\N107 Renters Insurance_10072025111749.pdf"
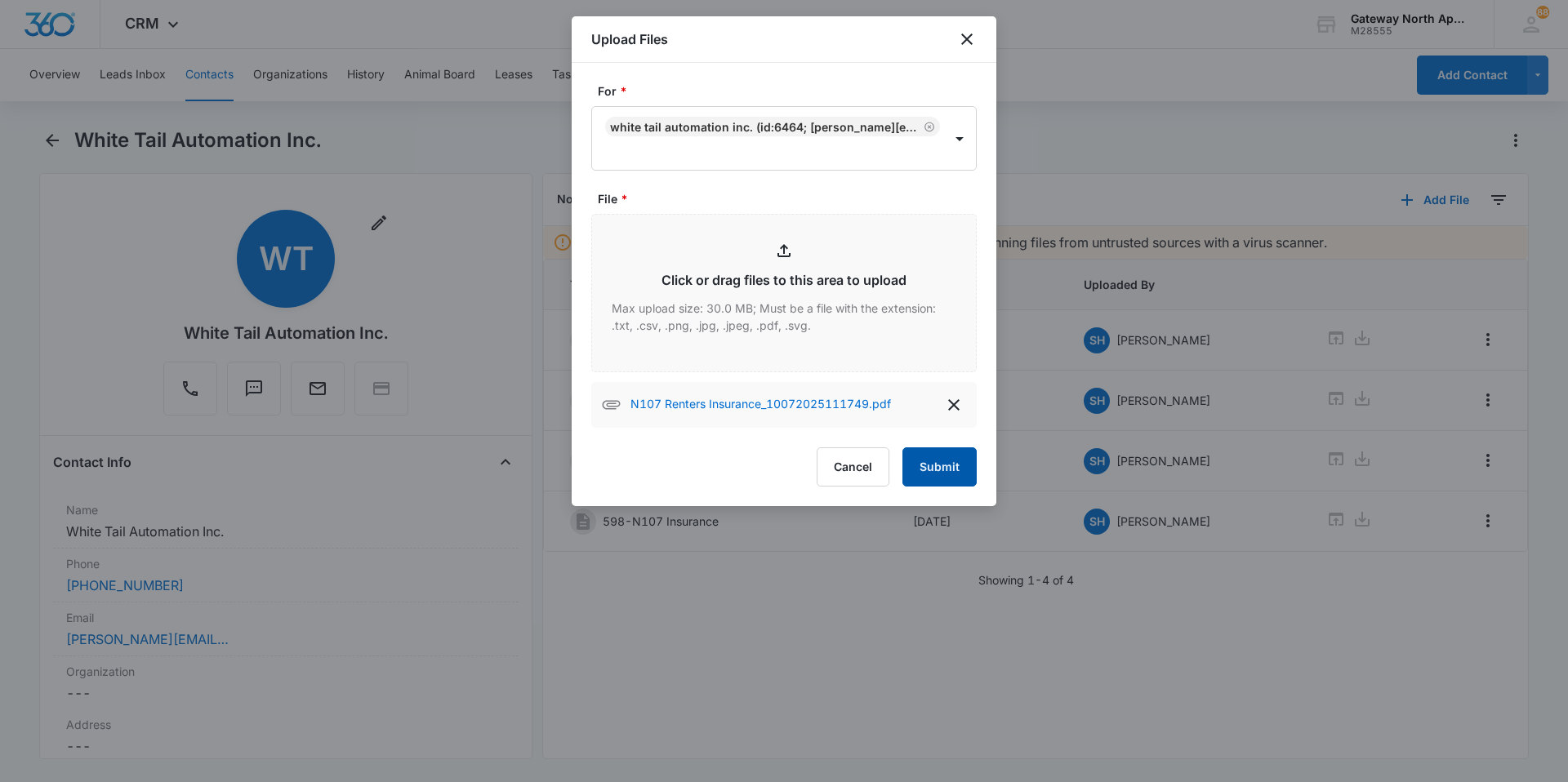
click at [941, 463] on button "Submit" at bounding box center [939, 467] width 74 height 40
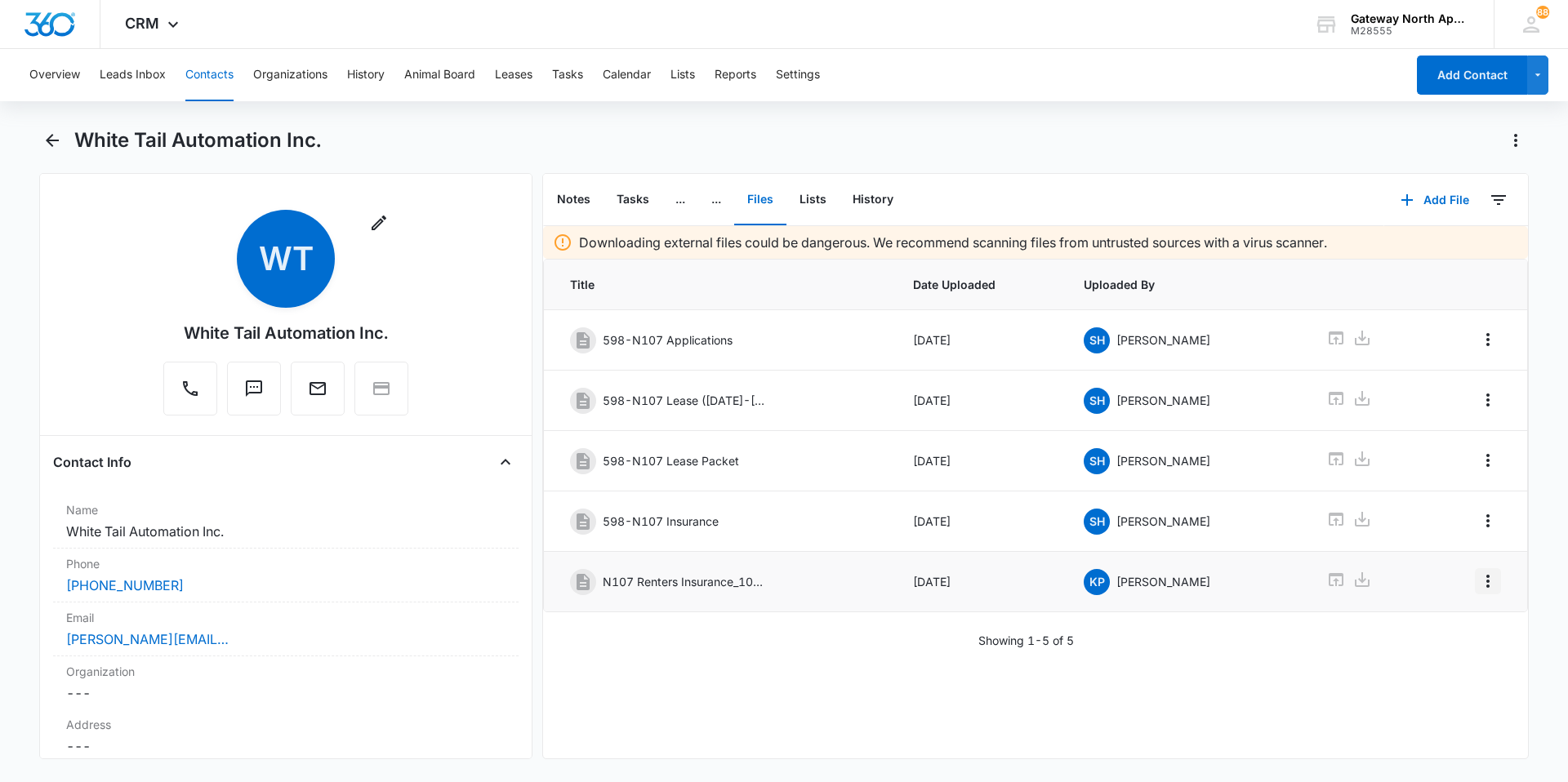
click at [1478, 576] on icon "Overflow Menu" at bounding box center [1487, 581] width 19 height 19
click at [1466, 632] on button "Edit" at bounding box center [1441, 627] width 93 height 24
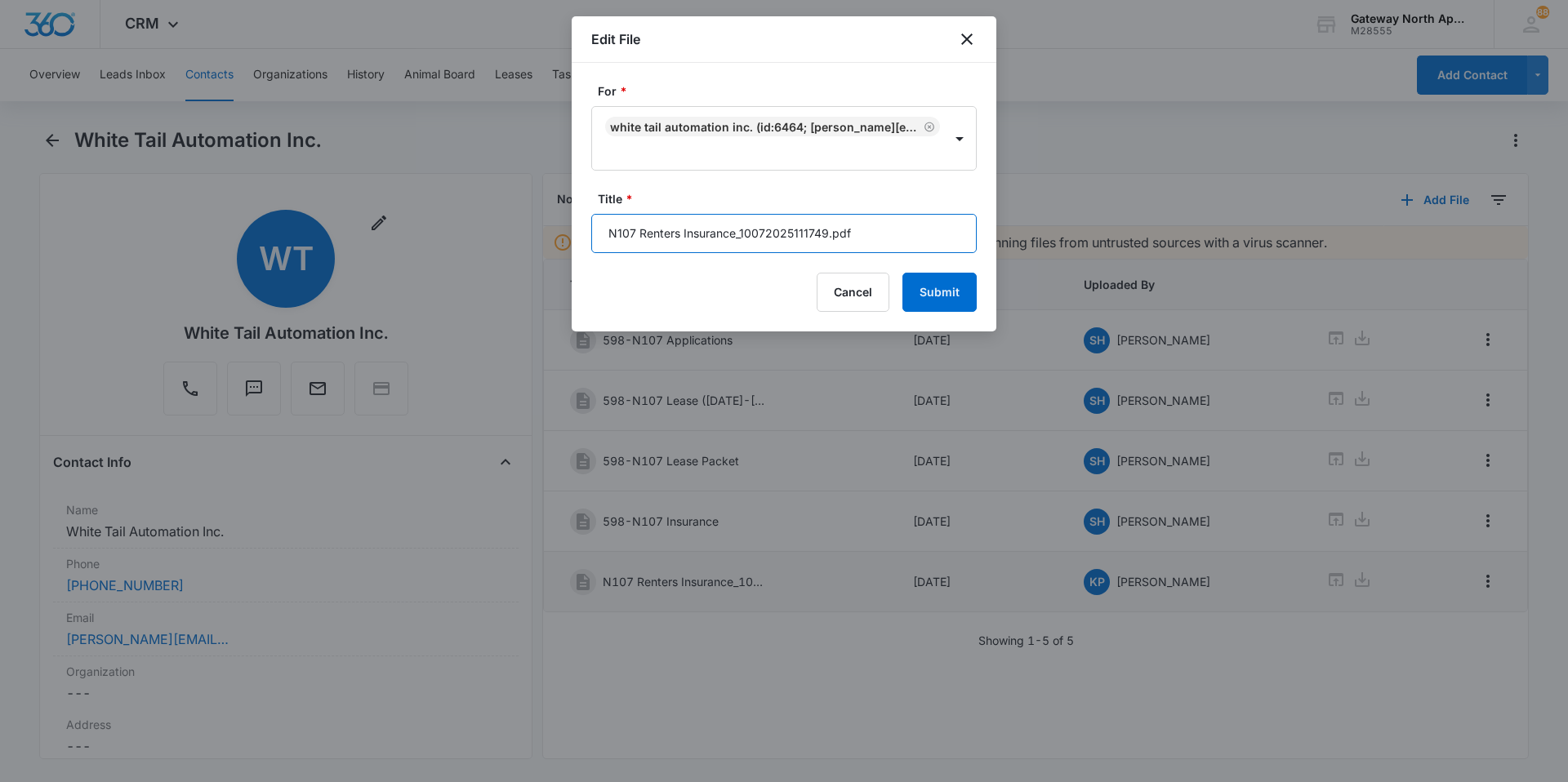
drag, startPoint x: 923, startPoint y: 219, endPoint x: 544, endPoint y: 258, distance: 381.0
click at [543, 258] on body "CRM Apps Reputation Websites Forms CRM Email Social Content Ads Intelligence Fi…" at bounding box center [784, 391] width 1568 height 782
type input "598-N107 Updated renters [DATE]-[DATE]"
click at [964, 297] on button "Submit" at bounding box center [939, 292] width 74 height 40
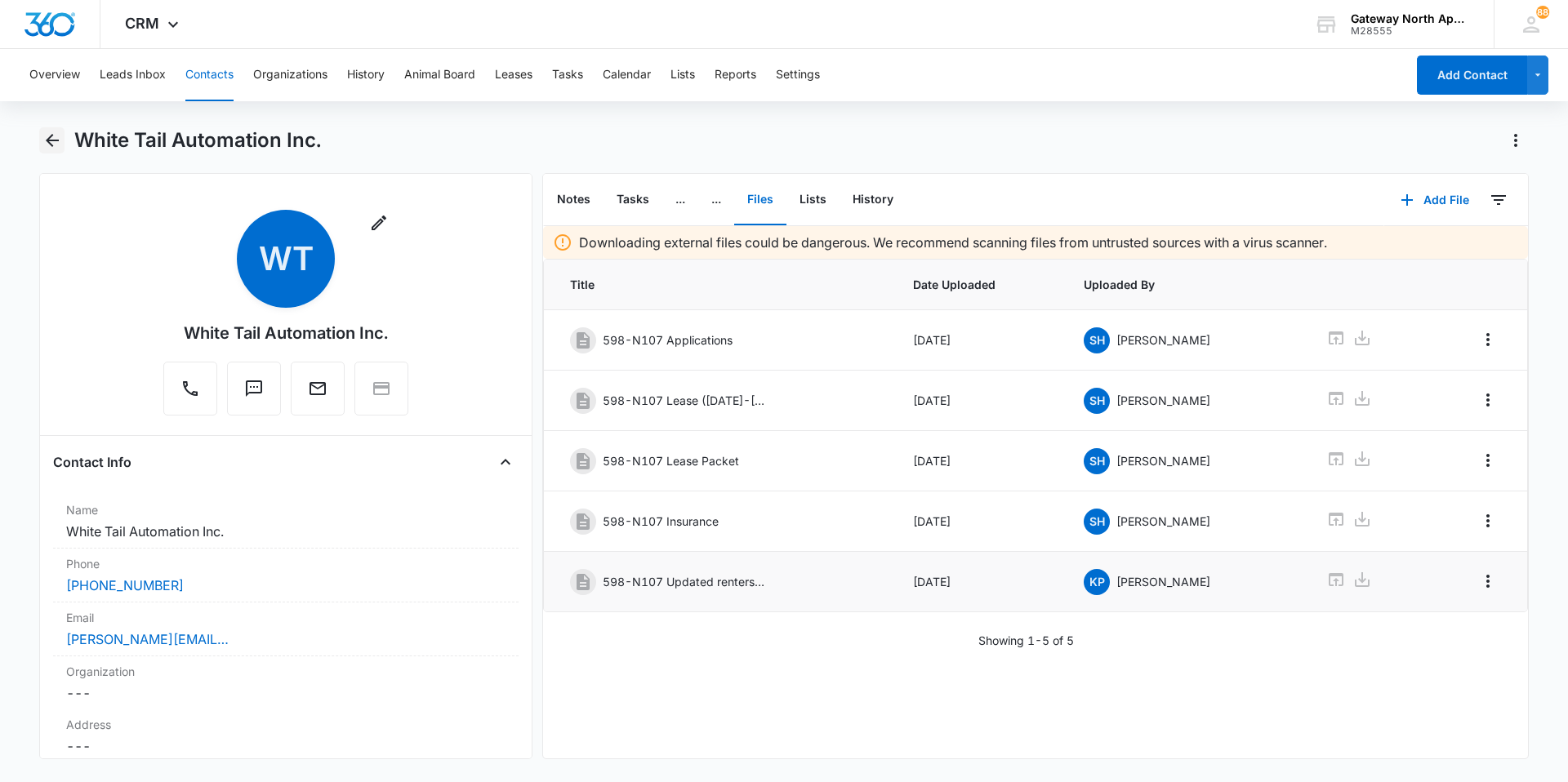
click at [48, 141] on icon "Back" at bounding box center [52, 141] width 13 height 13
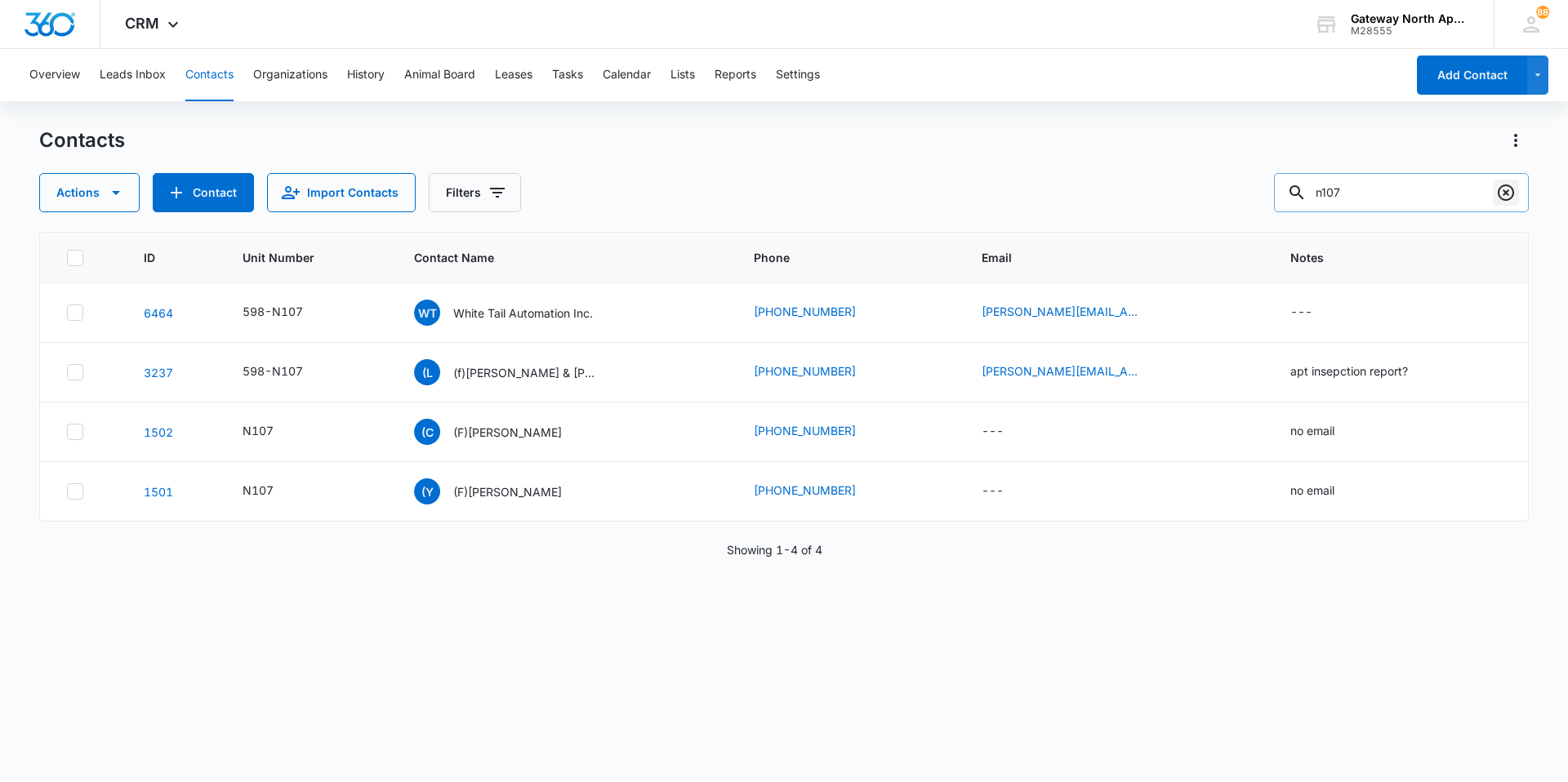
click at [1504, 195] on icon "Clear" at bounding box center [1505, 192] width 16 height 16
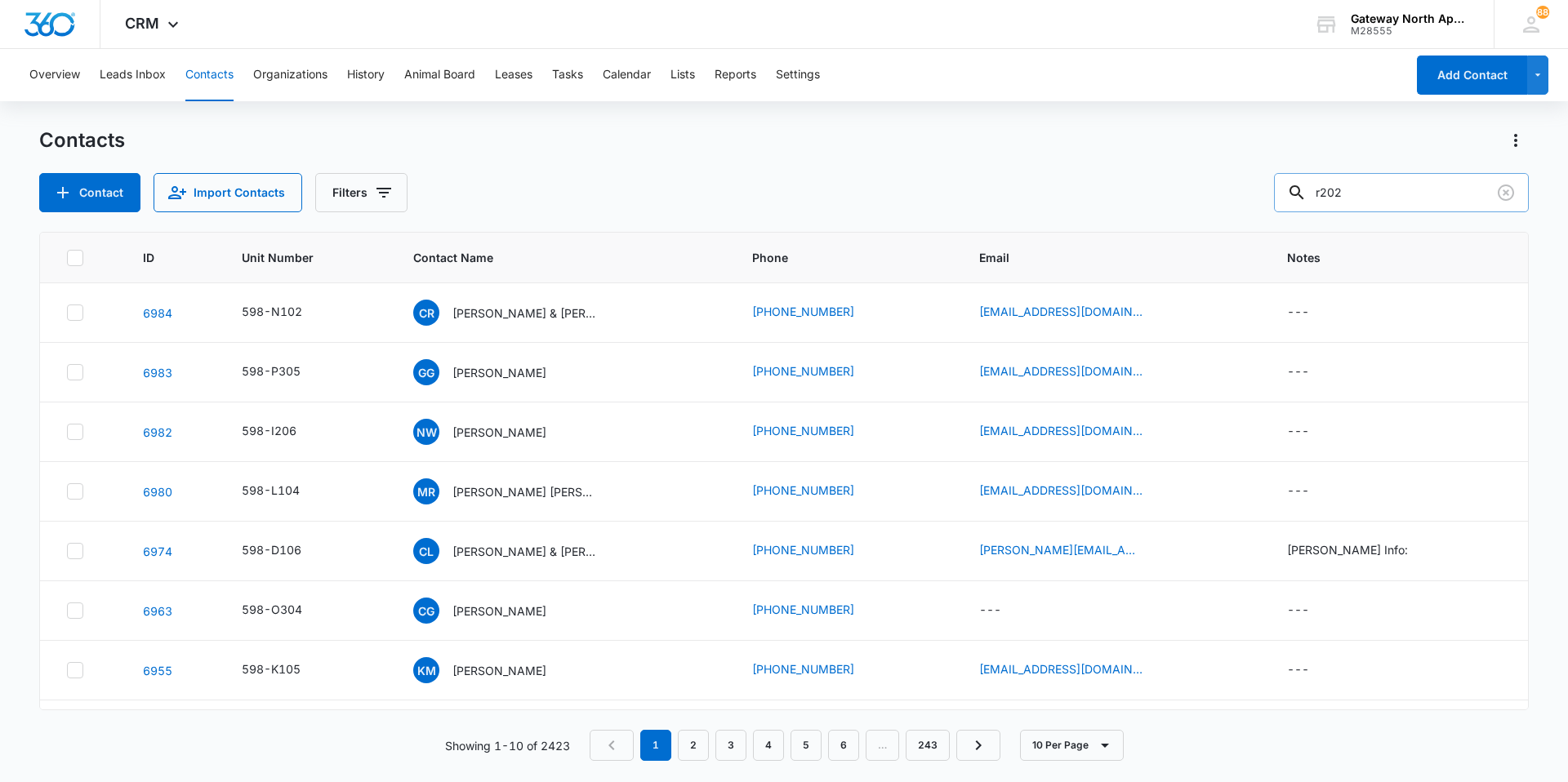
type input "r202"
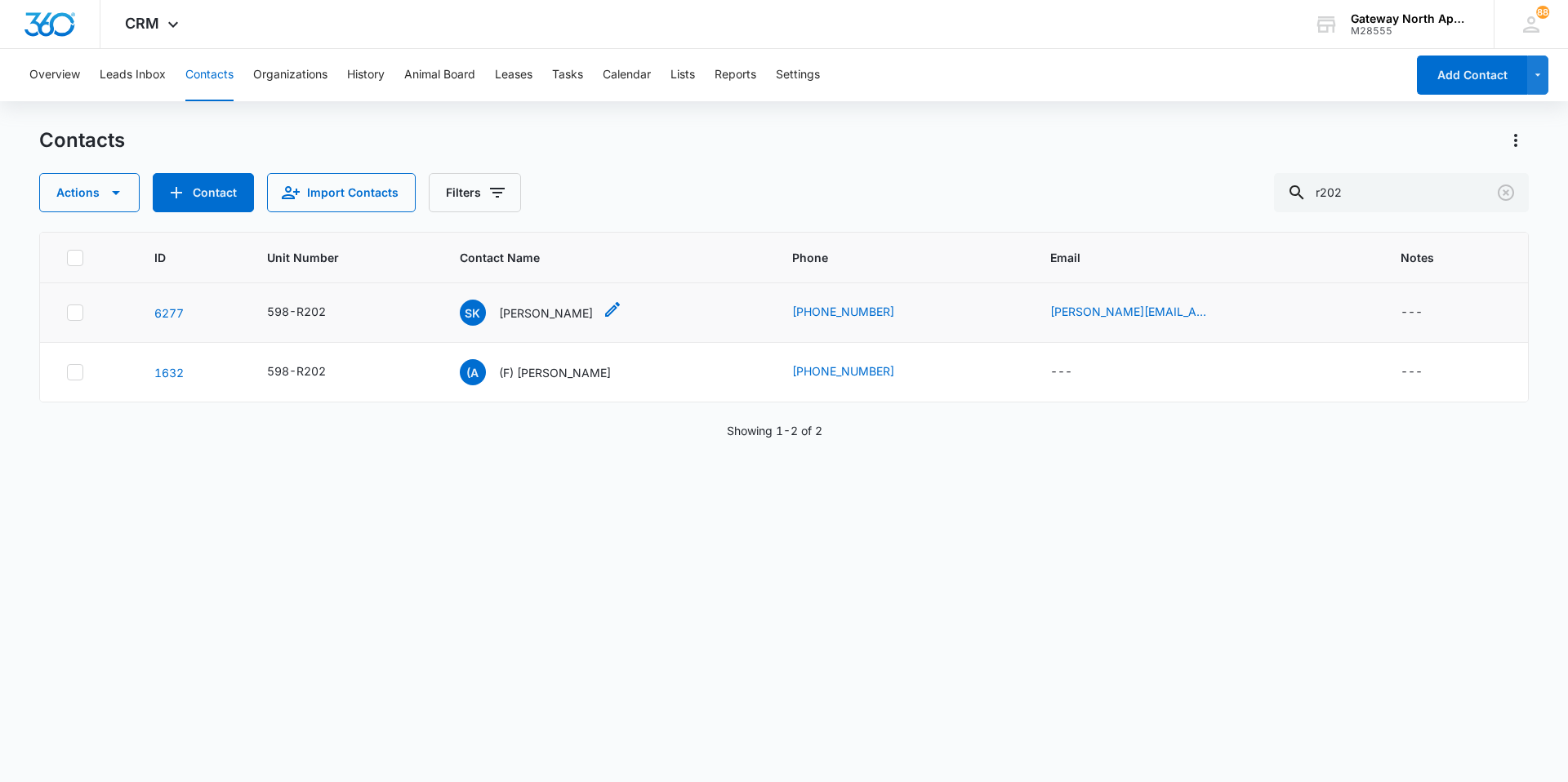
click at [543, 313] on p "[PERSON_NAME]" at bounding box center [545, 313] width 94 height 17
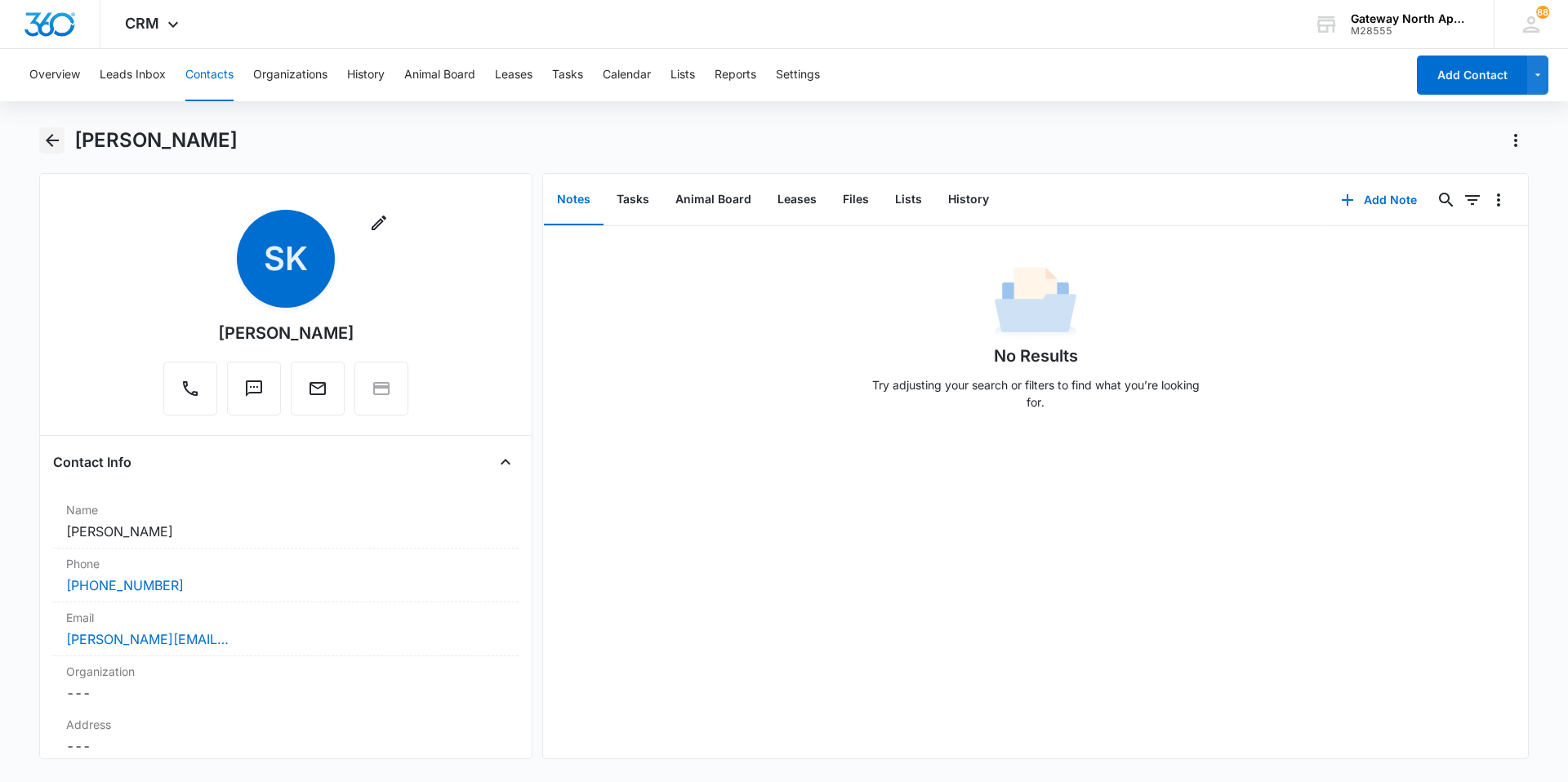
click at [48, 142] on icon "Back" at bounding box center [52, 141] width 13 height 13
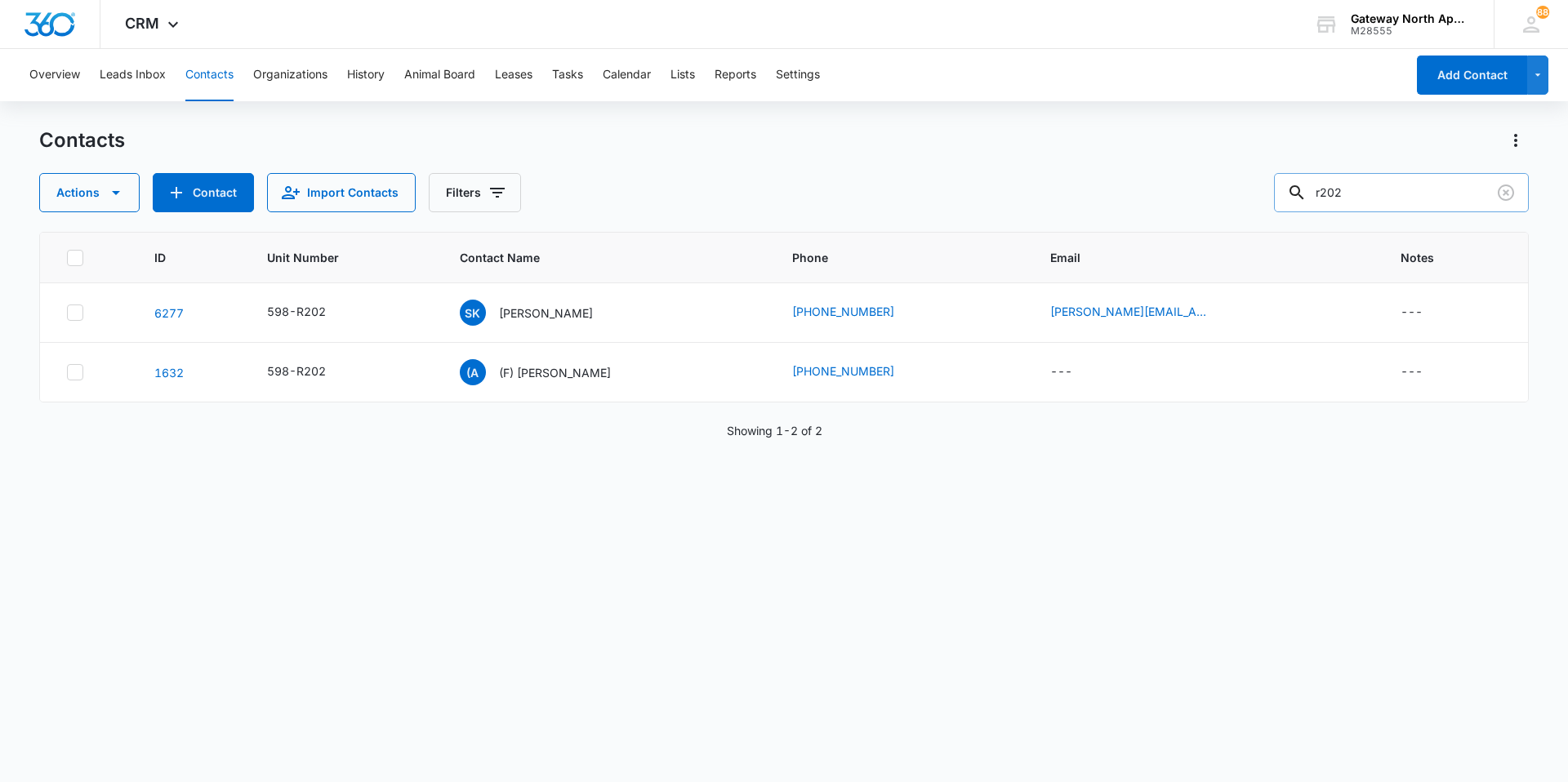
click at [1426, 190] on input "r202" at bounding box center [1401, 192] width 254 height 40
drag, startPoint x: 1395, startPoint y: 178, endPoint x: 1394, endPoint y: 186, distance: 8.1
click at [1394, 186] on input "r202" at bounding box center [1401, 192] width 254 height 40
type input "r202"
click at [549, 310] on p "[PERSON_NAME]" at bounding box center [545, 313] width 94 height 17
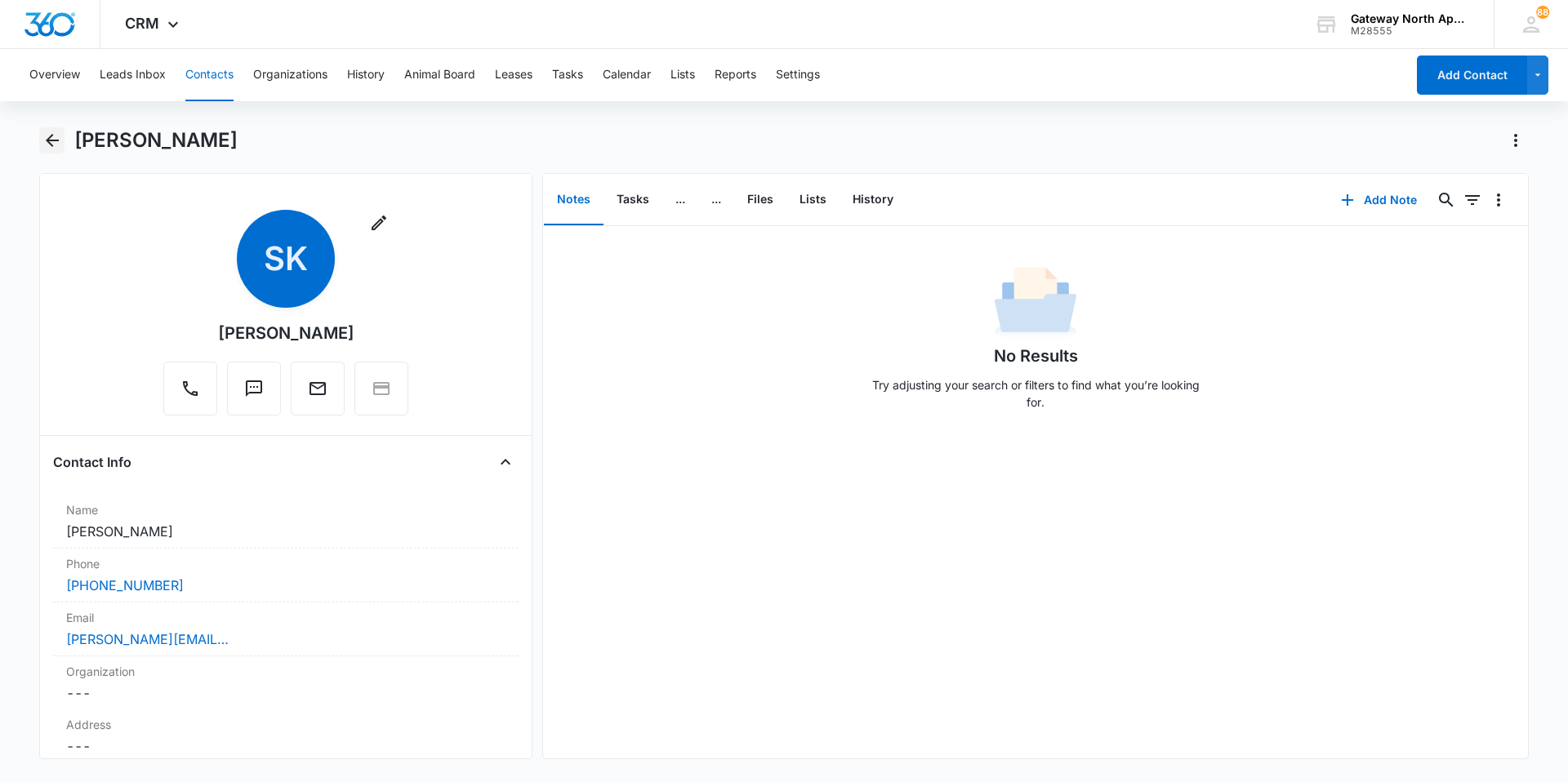
click at [50, 132] on icon "Back" at bounding box center [51, 140] width 19 height 19
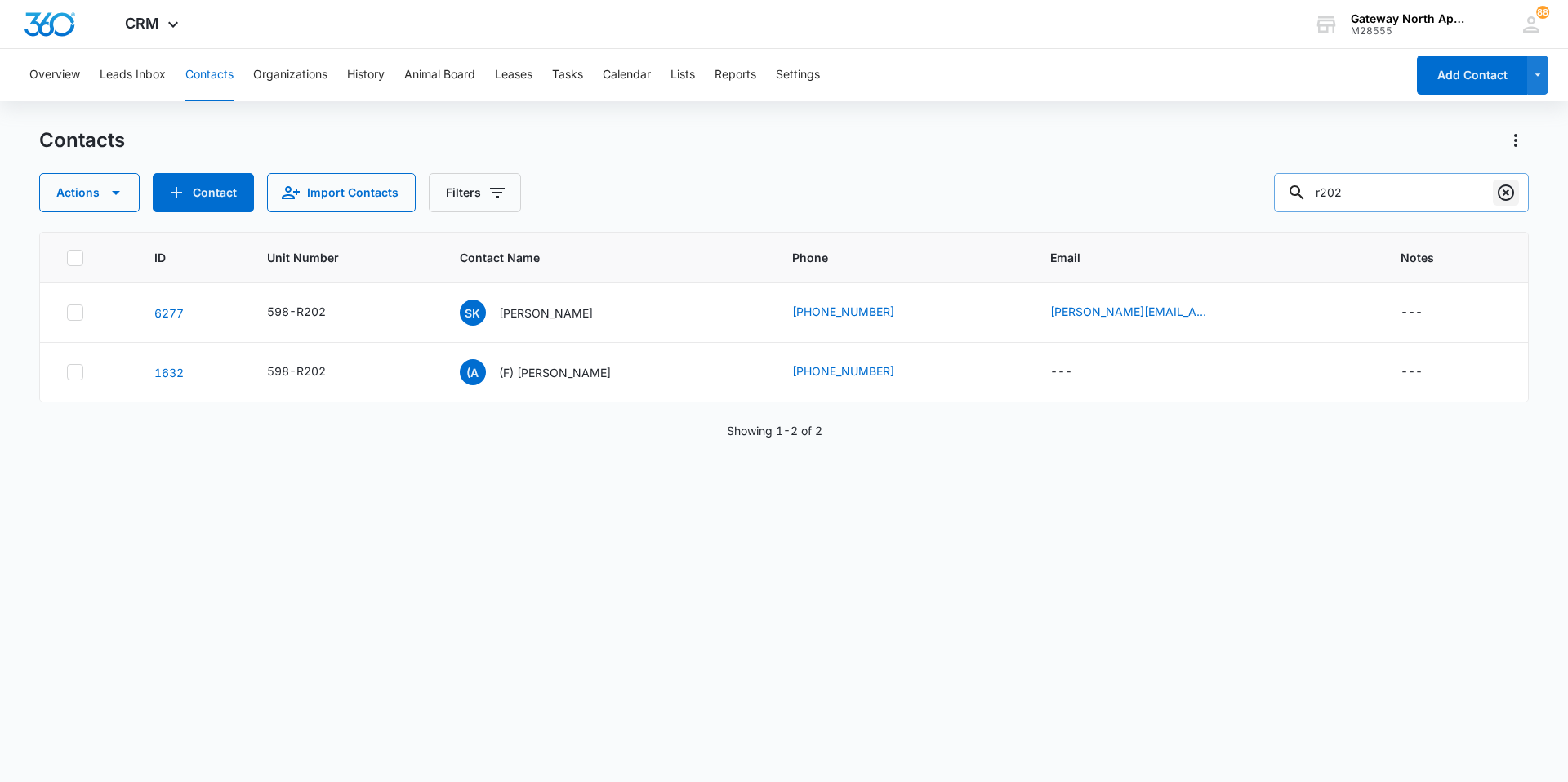
click at [1505, 198] on icon "Clear" at bounding box center [1505, 192] width 19 height 19
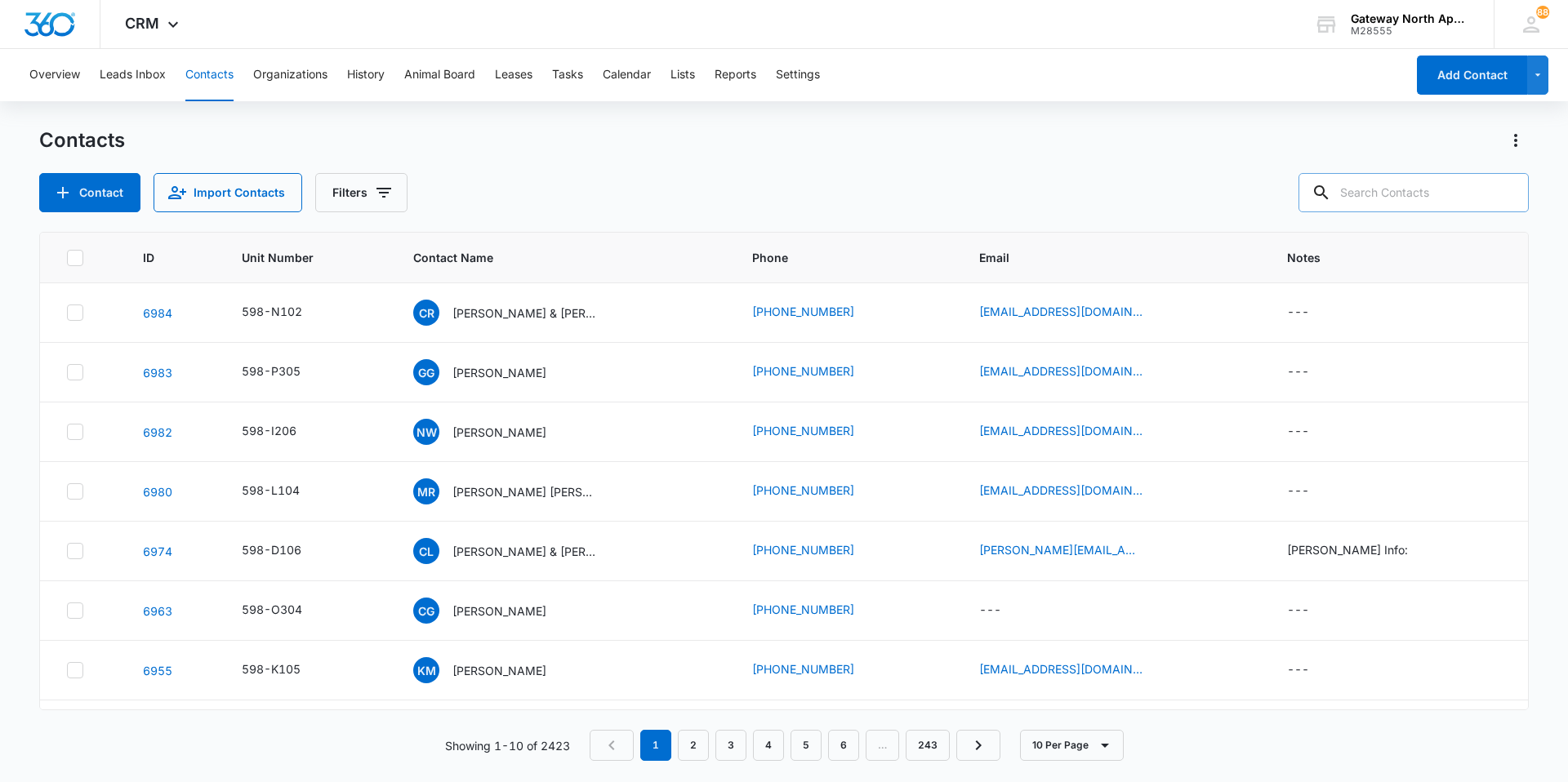
click at [1450, 189] on input "text" at bounding box center [1413, 192] width 230 height 40
type input "Q106"
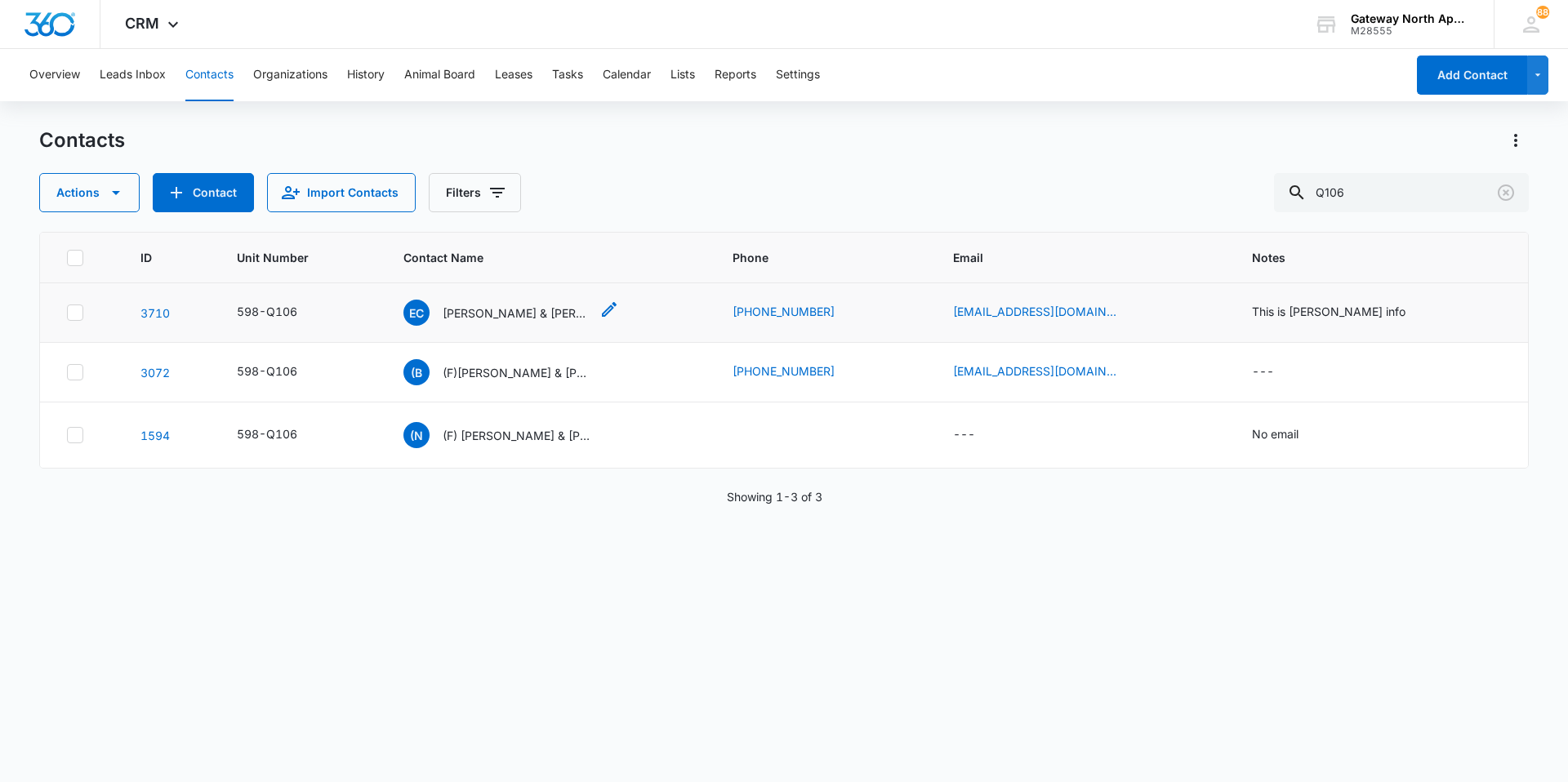
click at [528, 325] on div "EC [PERSON_NAME] & [PERSON_NAME]" at bounding box center [496, 313] width 186 height 26
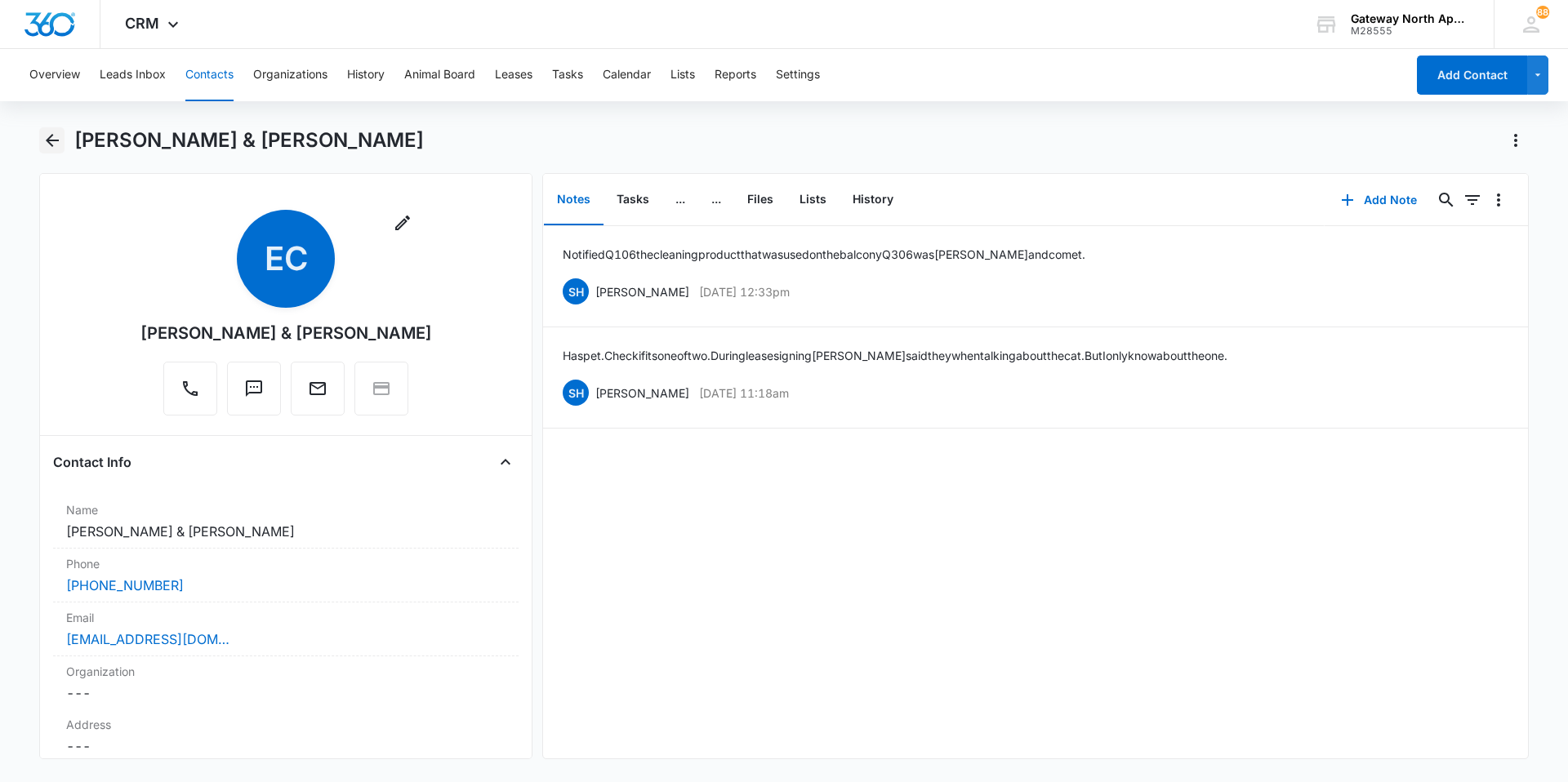
click at [51, 141] on icon "Back" at bounding box center [52, 141] width 13 height 13
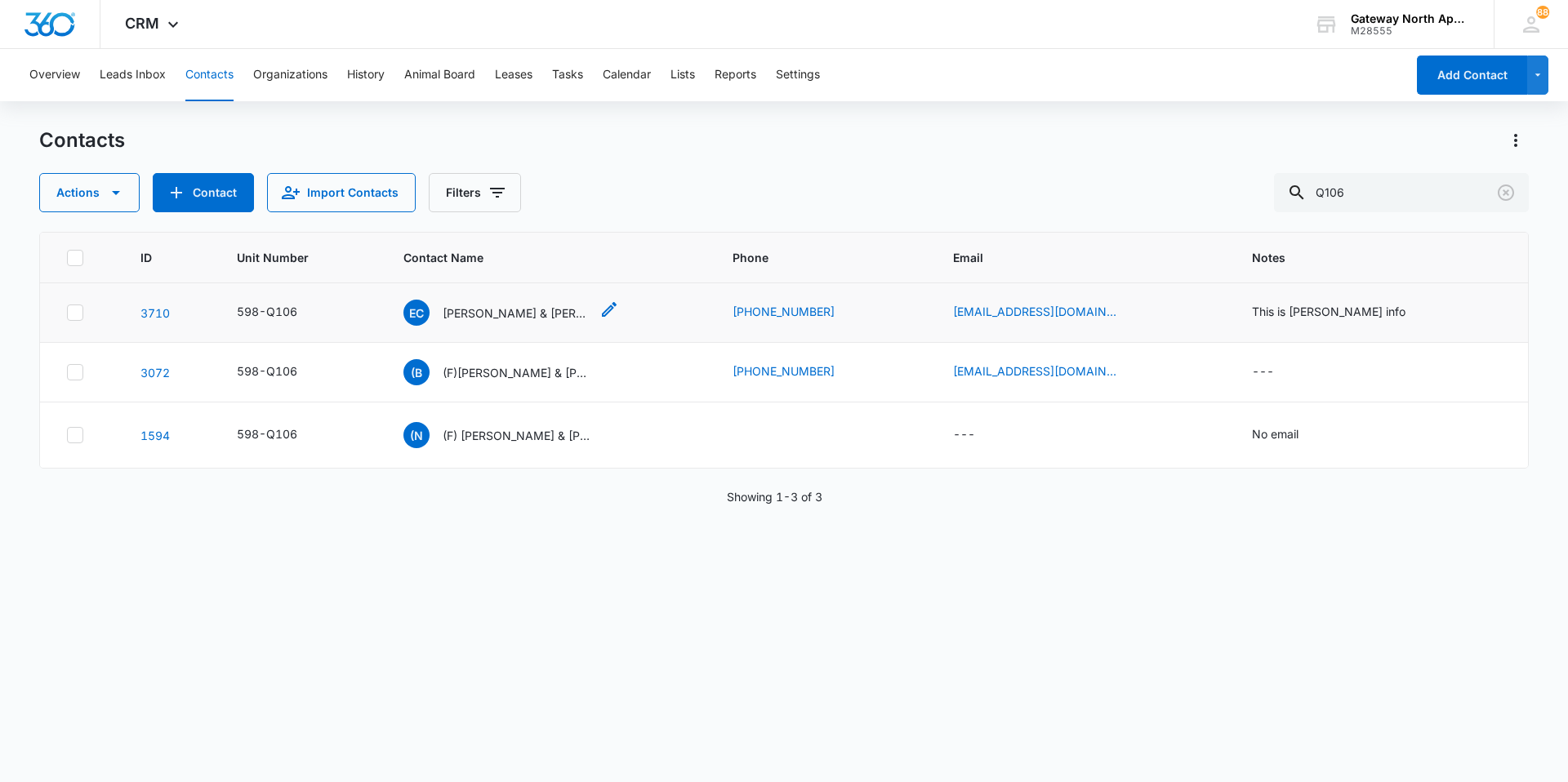
click at [510, 314] on p "[PERSON_NAME] & [PERSON_NAME]" at bounding box center [516, 313] width 147 height 17
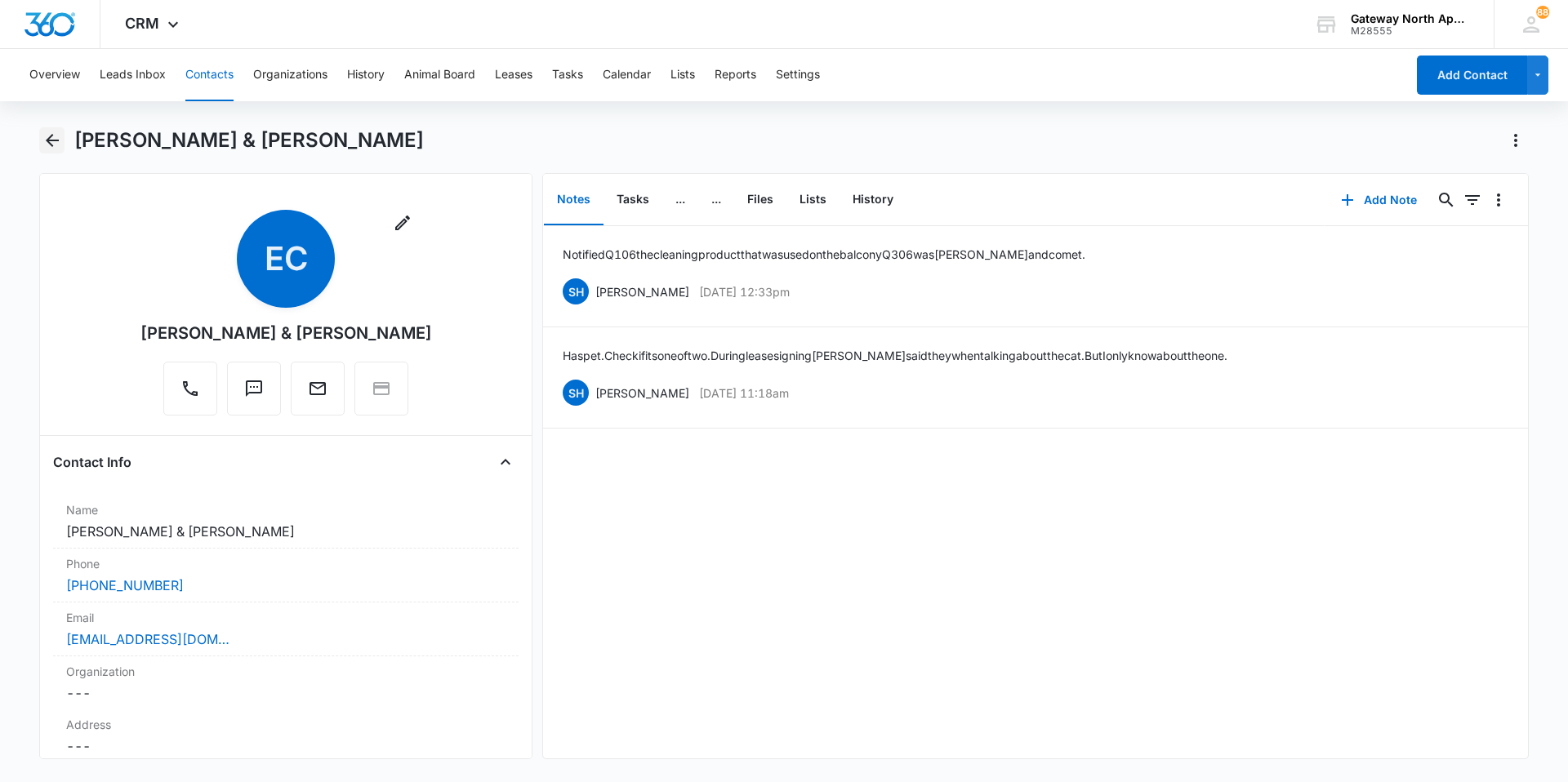
click at [56, 137] on icon "Back" at bounding box center [51, 140] width 19 height 19
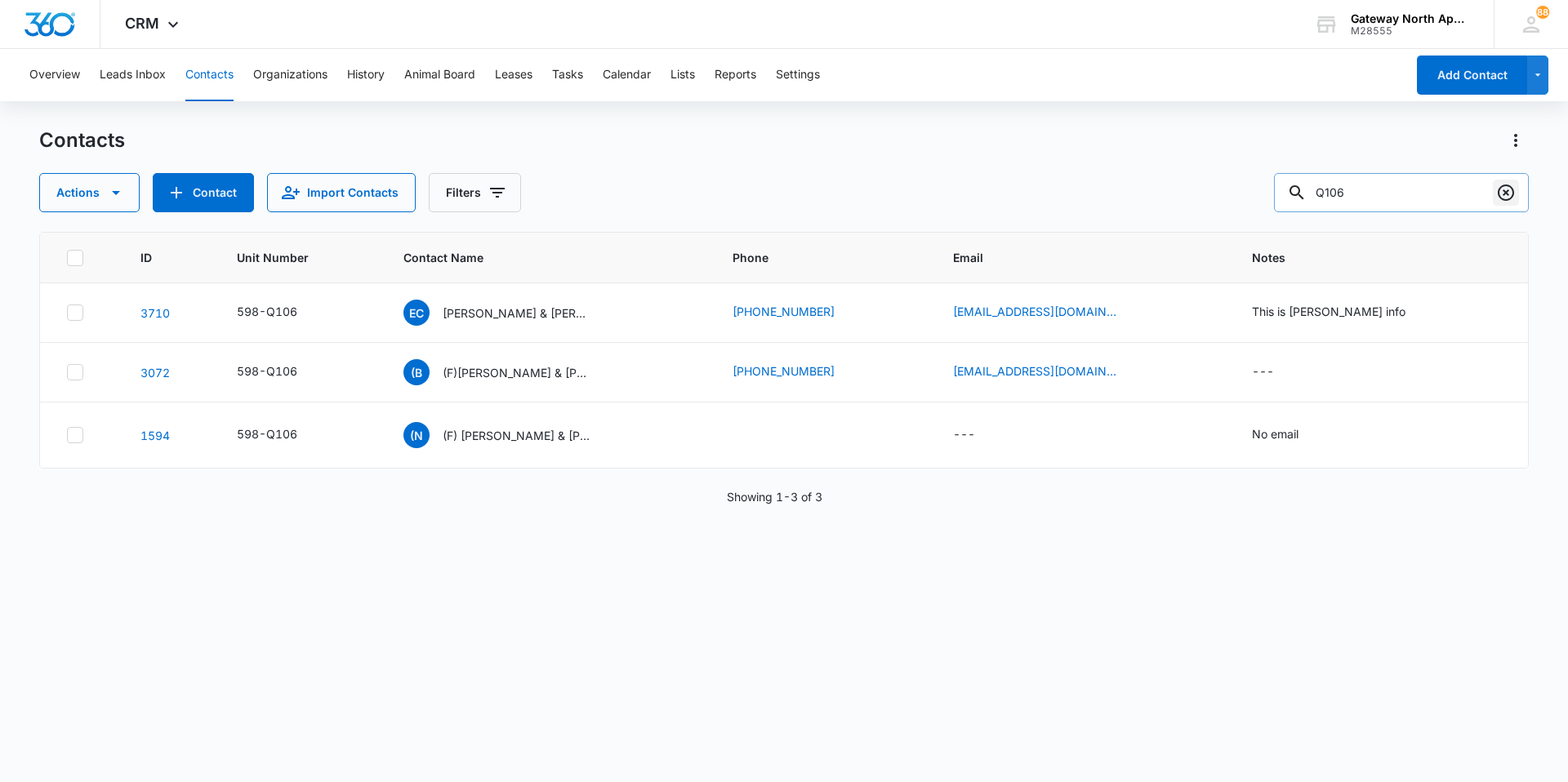
click at [1508, 189] on icon "Clear" at bounding box center [1505, 192] width 19 height 19
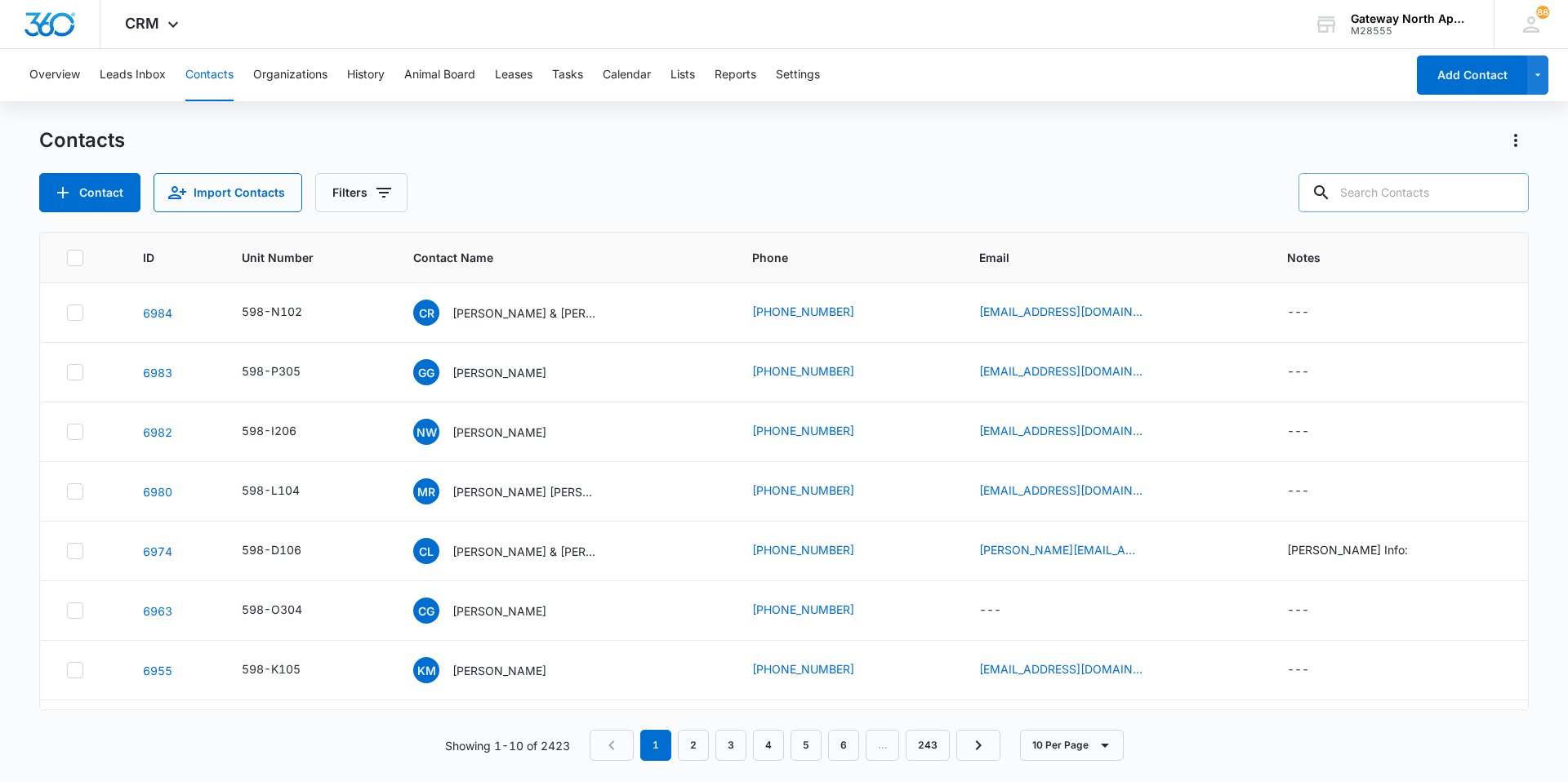
click at [1491, 189] on input "text" at bounding box center [1413, 192] width 230 height 40
type input "r101"
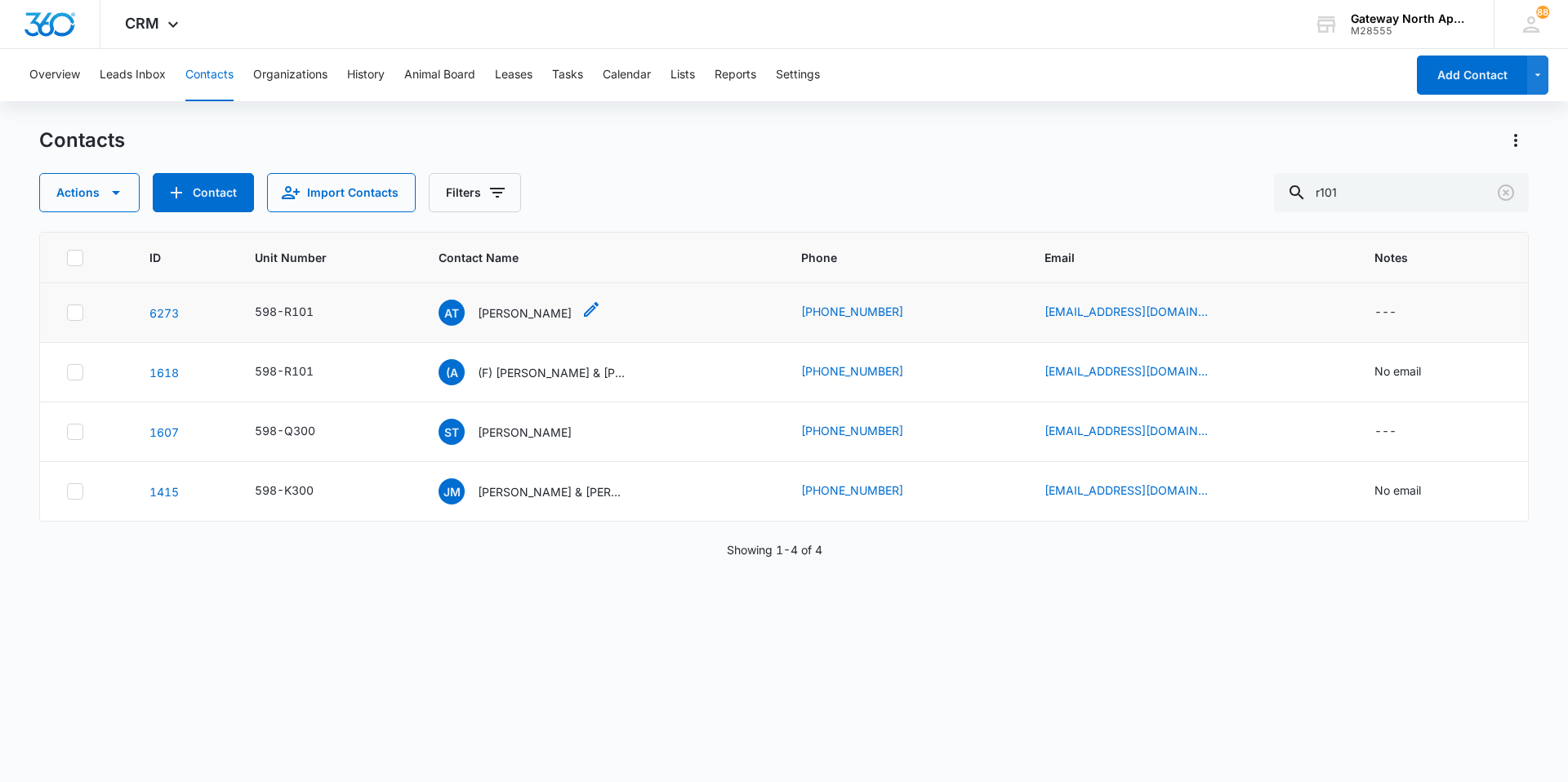
click at [515, 314] on p "[PERSON_NAME]" at bounding box center [524, 313] width 94 height 17
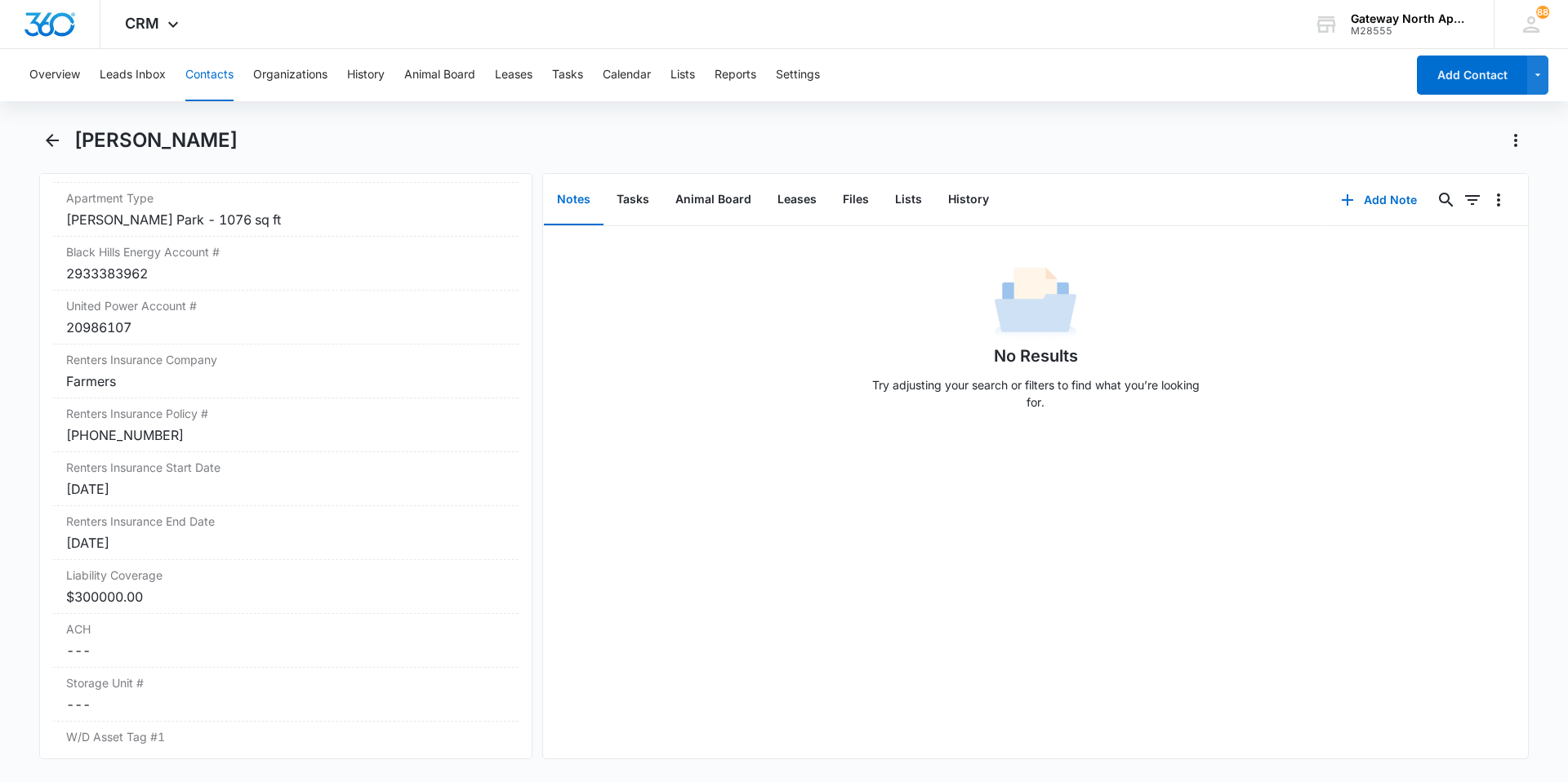
scroll to position [1797, 0]
click at [67, 137] on div "[PERSON_NAME]" at bounding box center [784, 150] width 1490 height 46
click at [56, 143] on icon "Back" at bounding box center [51, 140] width 19 height 19
